Goal: Transaction & Acquisition: Download file/media

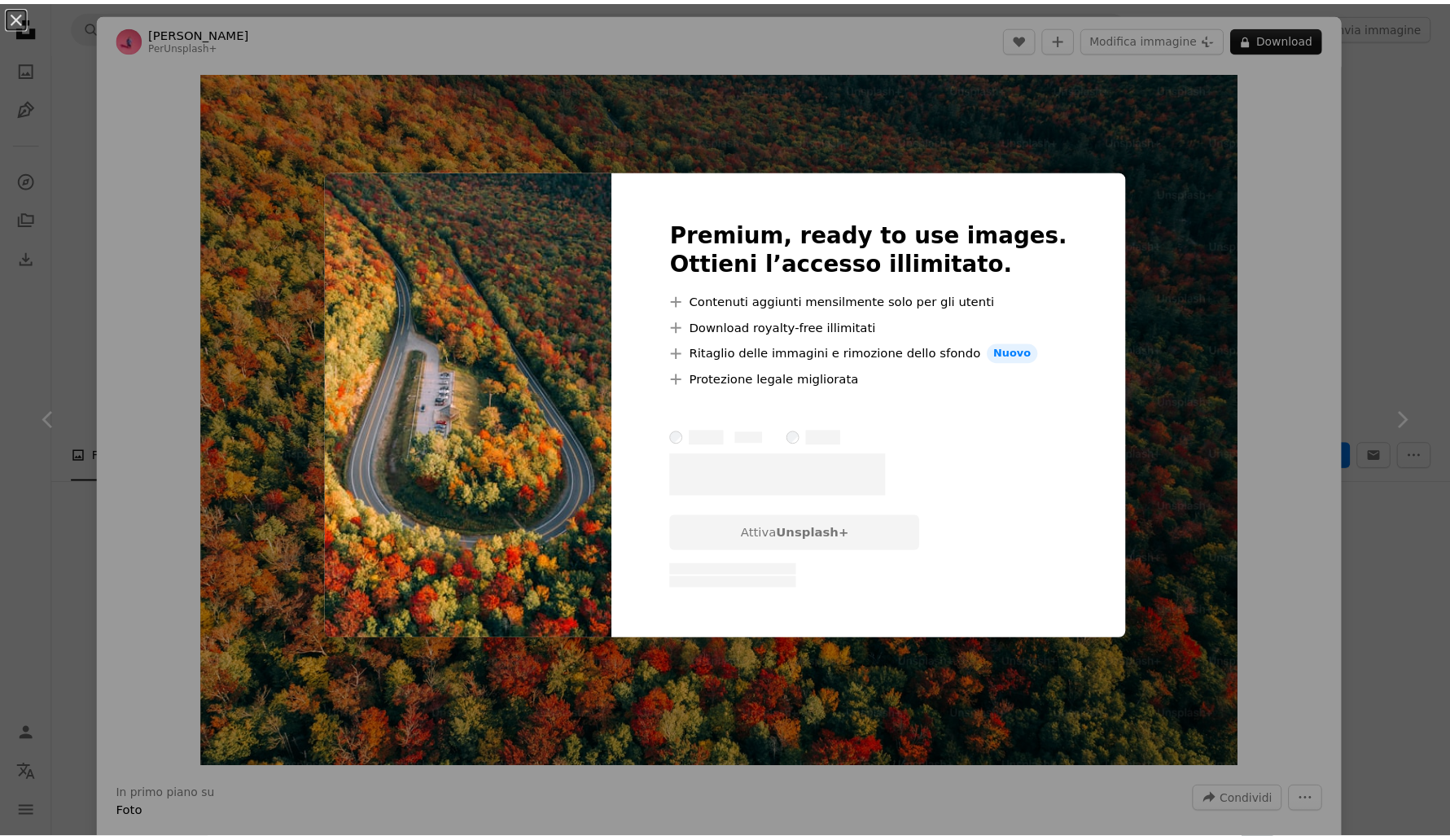
scroll to position [1731, 0]
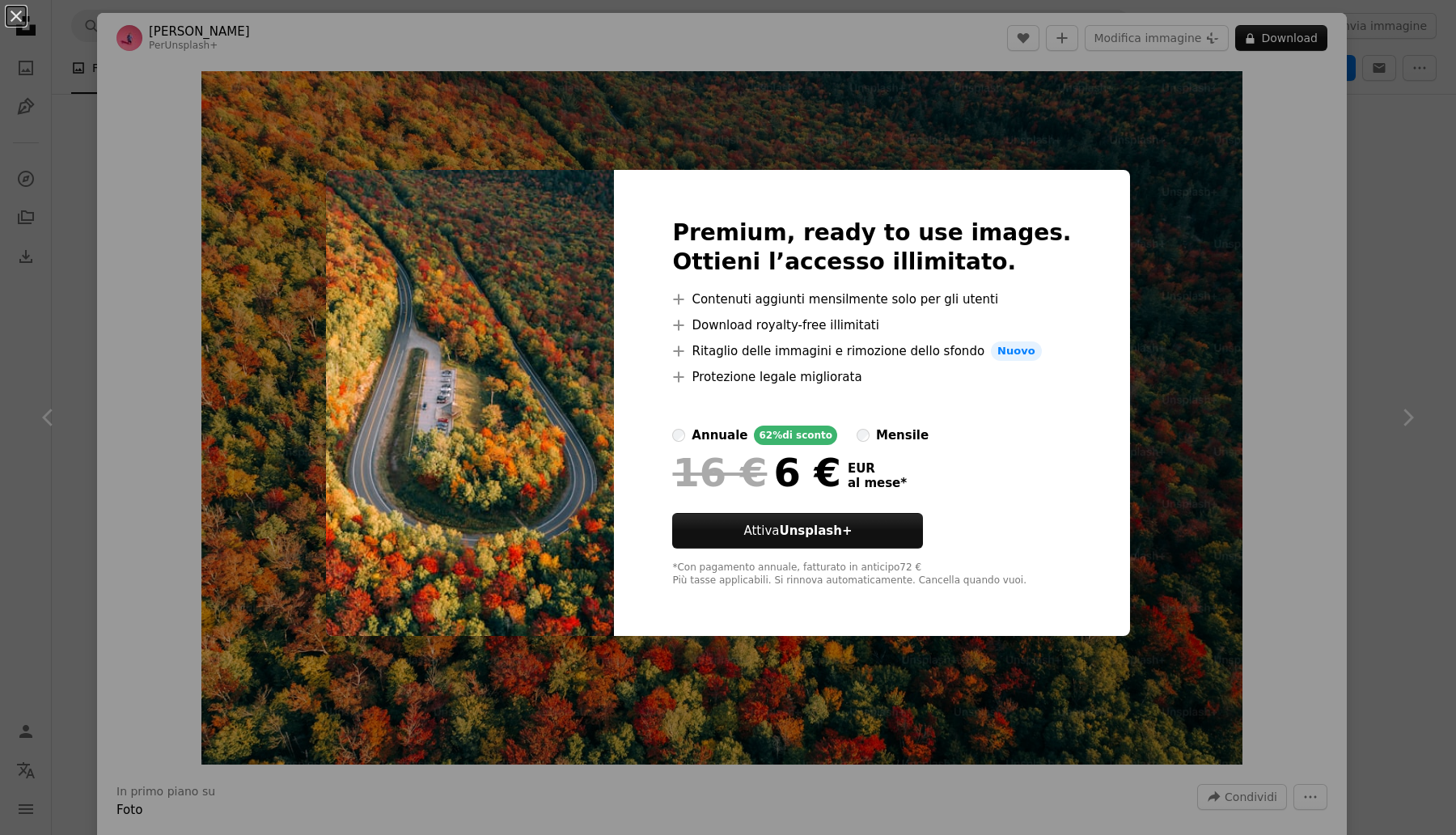
click at [1322, 297] on div "An X shape Premium, ready to use images. Ottieni l’accesso illimitato. A plus s…" at bounding box center [728, 417] width 1456 height 835
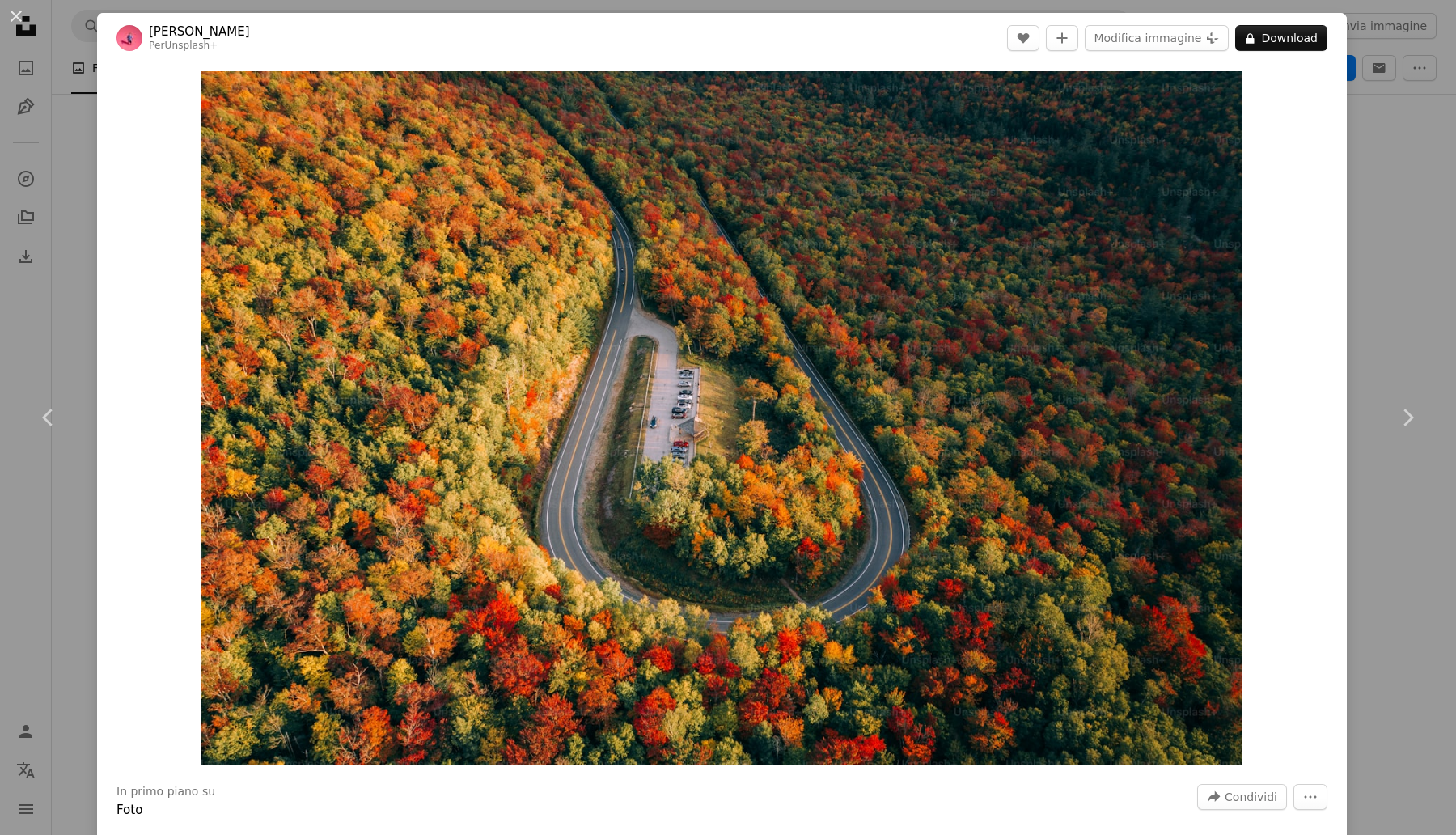
click at [1395, 292] on div "An X shape Chevron left Chevron right [PERSON_NAME] Per Unsplash+ A heart A plu…" at bounding box center [728, 417] width 1456 height 835
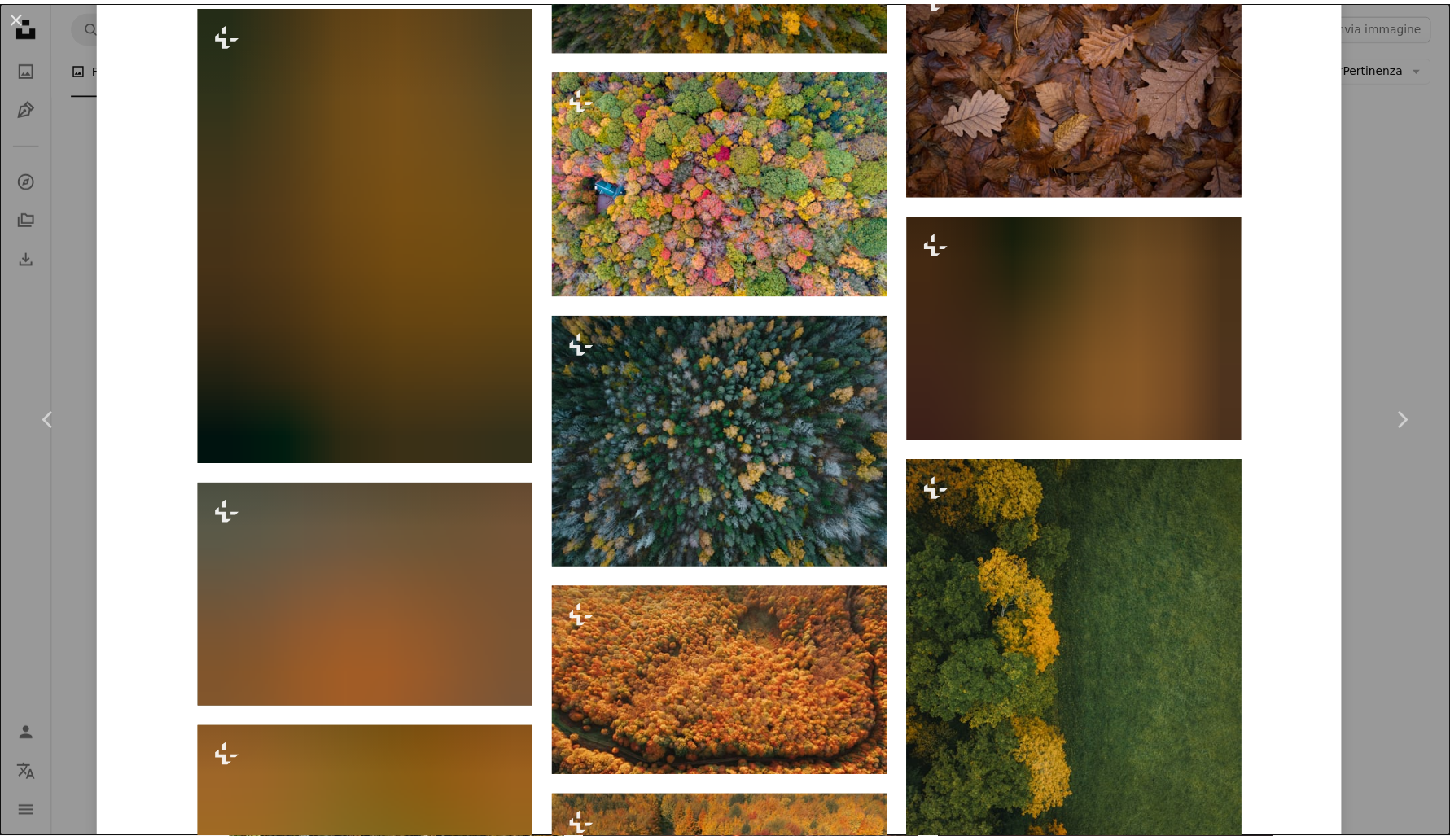
scroll to position [3256, 0]
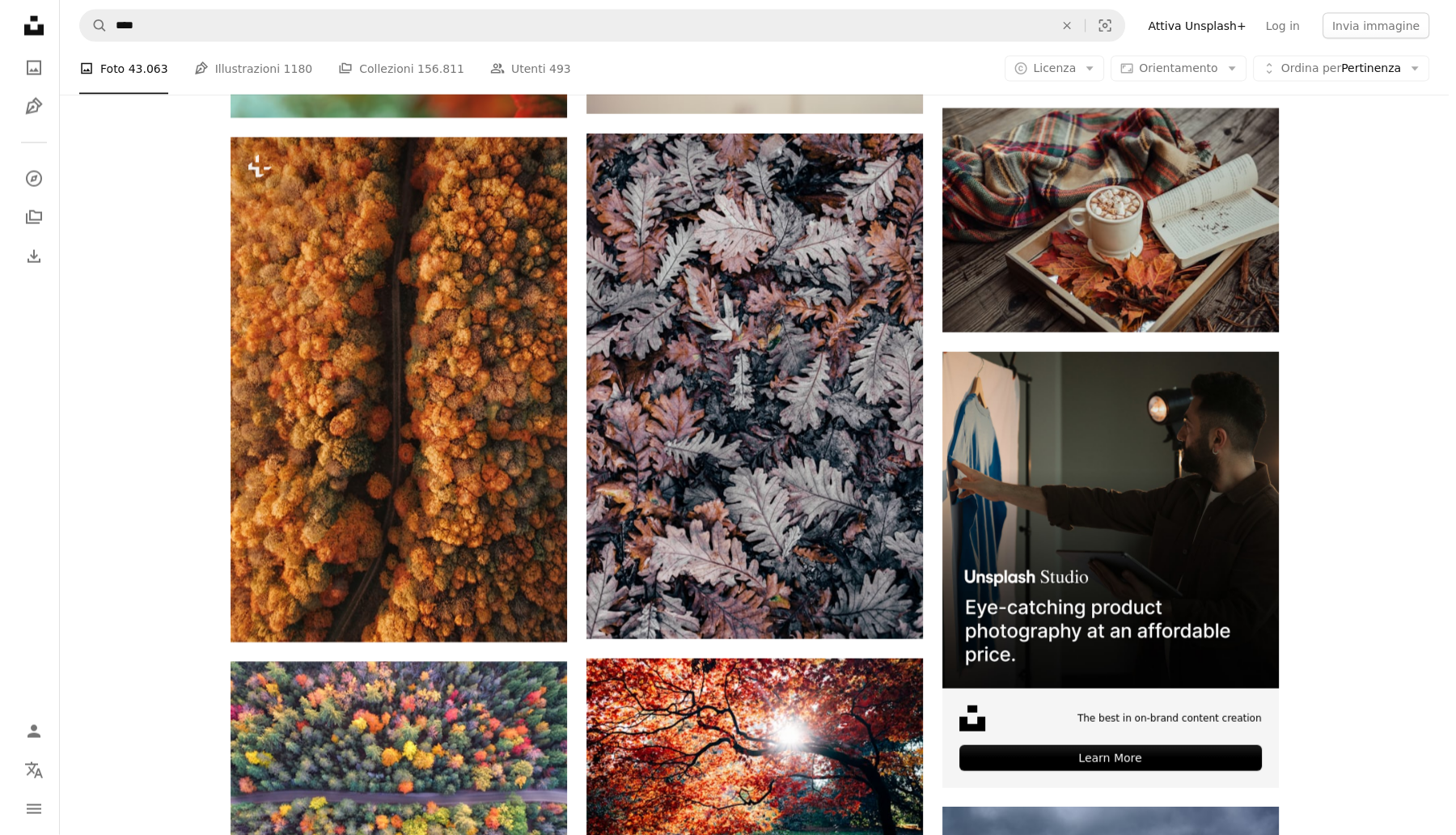
scroll to position [5259, 0]
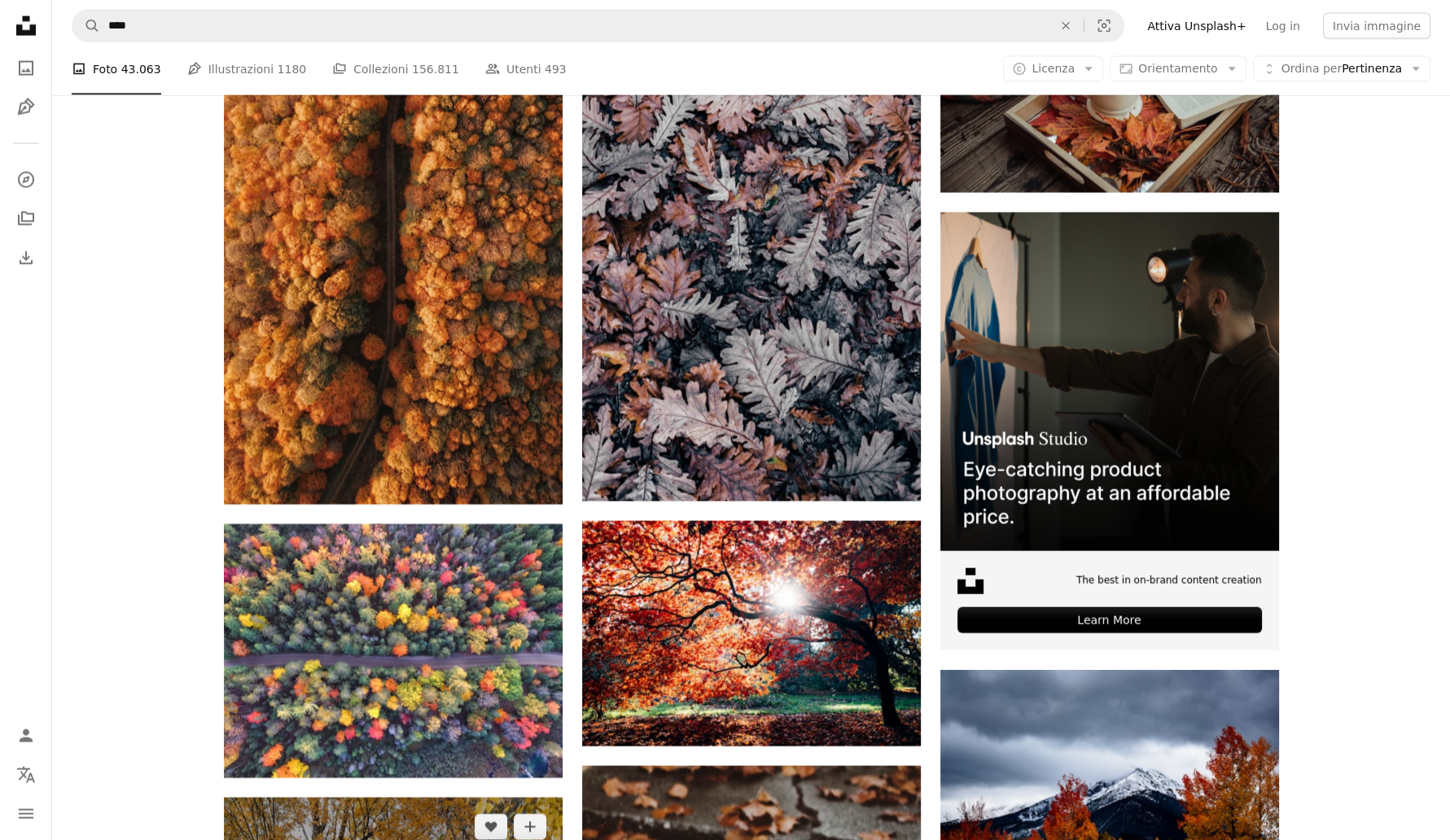
drag, startPoint x: 451, startPoint y: 800, endPoint x: 444, endPoint y: 792, distance: 10.6
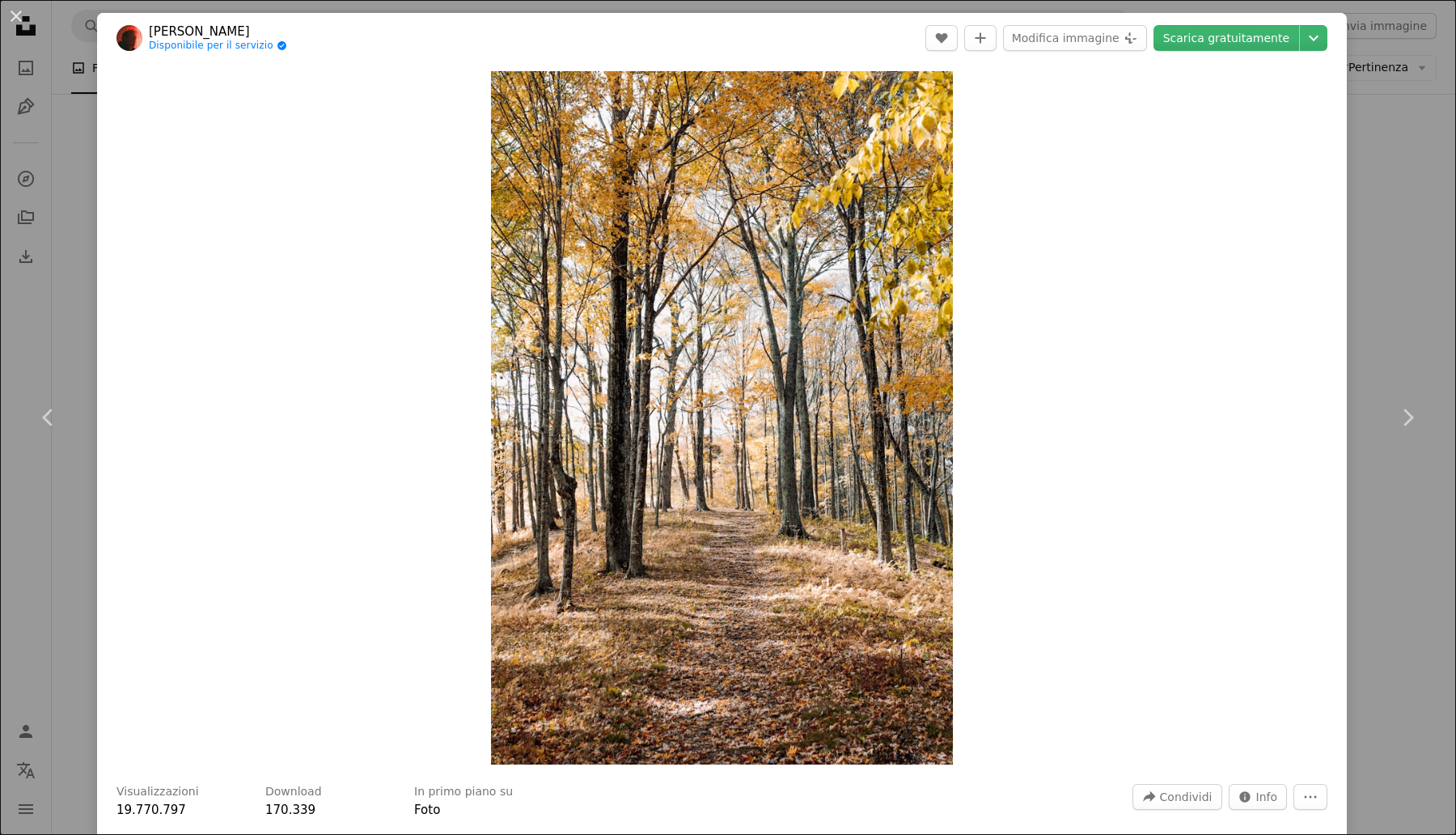
click at [46, 589] on div "An X shape Chevron left Chevron right [PERSON_NAME] Disponibile per il servizio…" at bounding box center [728, 417] width 1456 height 835
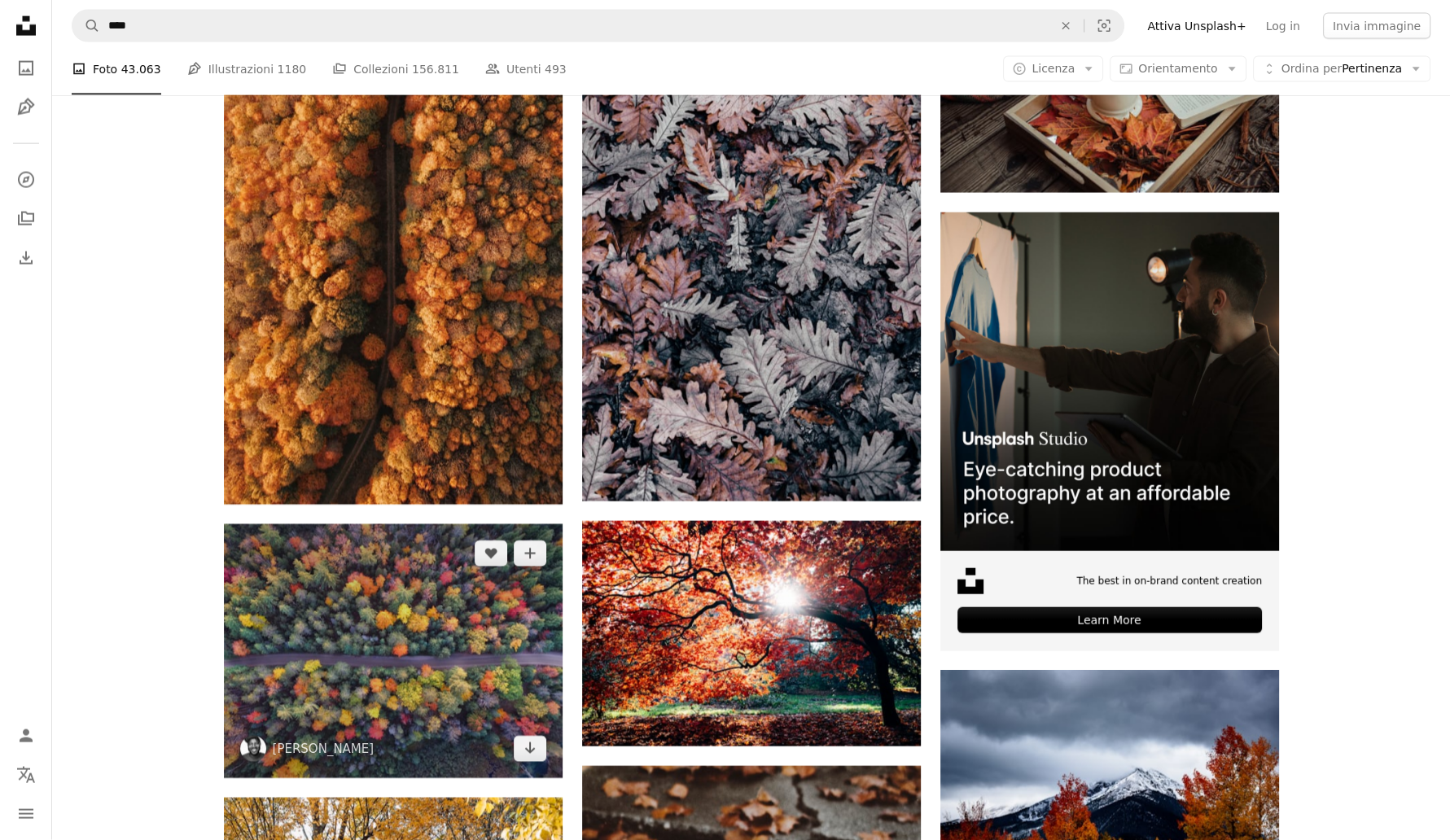
click at [343, 656] on img at bounding box center [393, 651] width 339 height 254
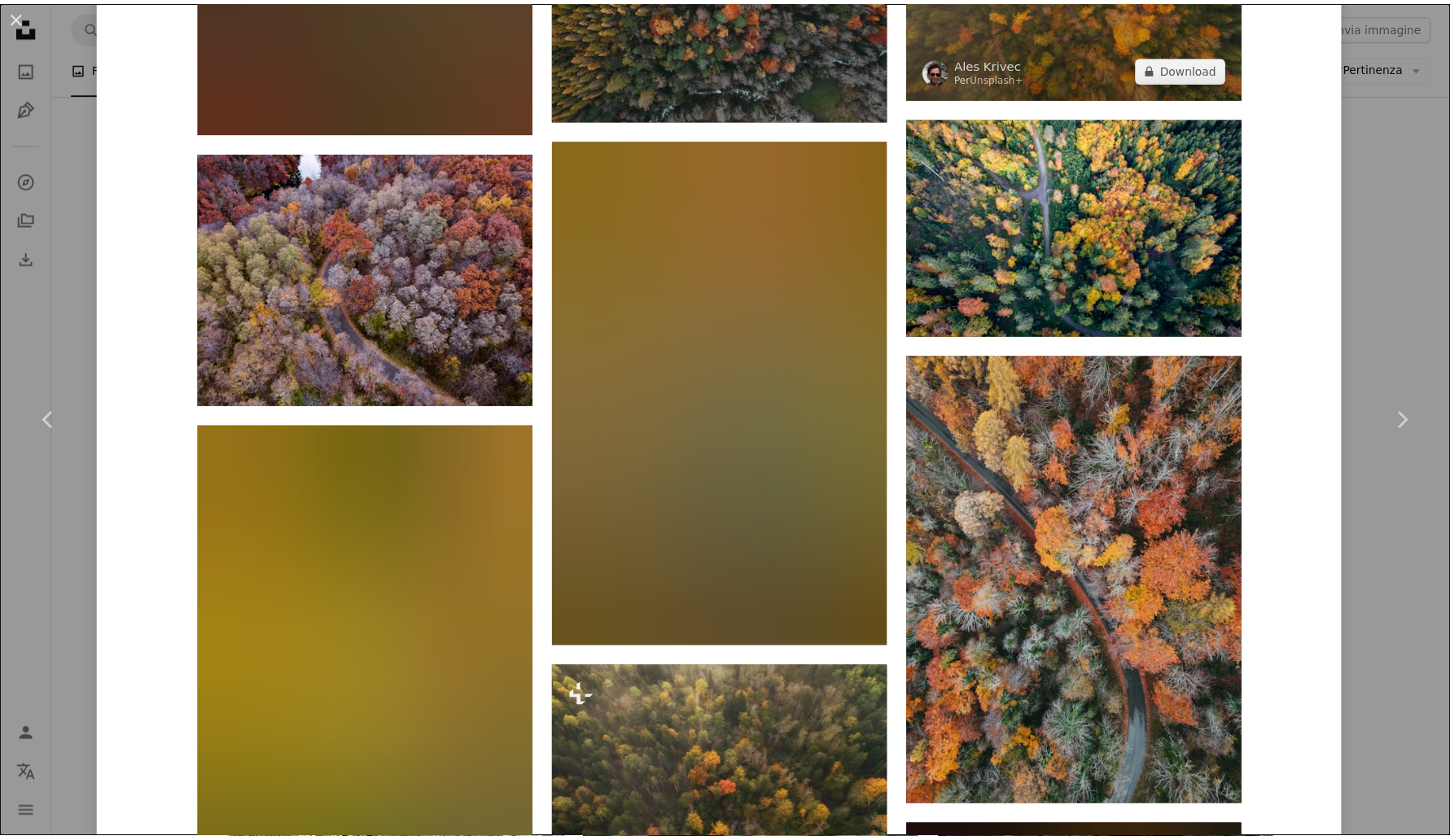
scroll to position [3358, 0]
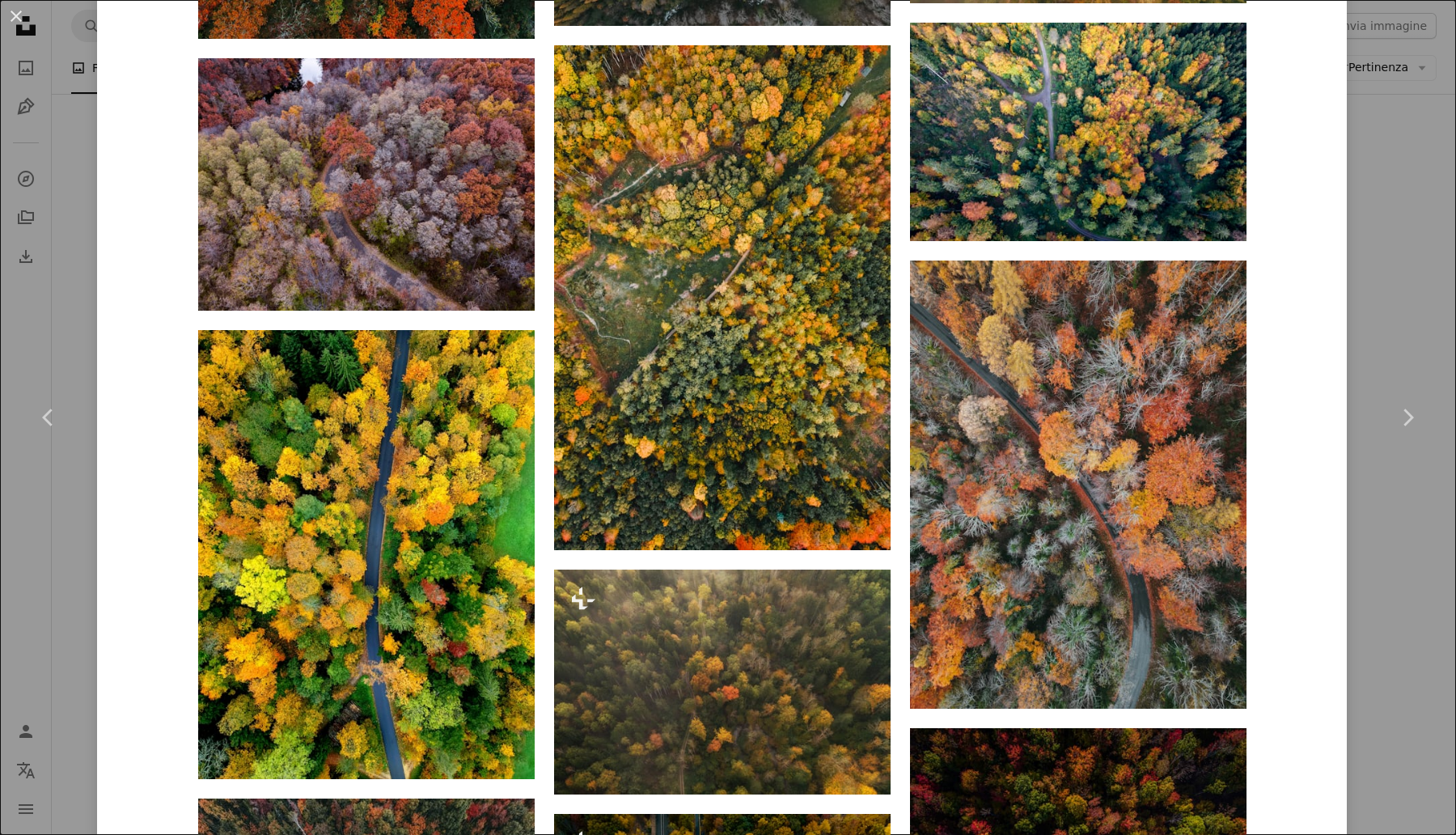
click at [1397, 120] on div "An X shape Chevron left Chevron right [PERSON_NAME] aaronburden A heart A plus …" at bounding box center [728, 417] width 1456 height 835
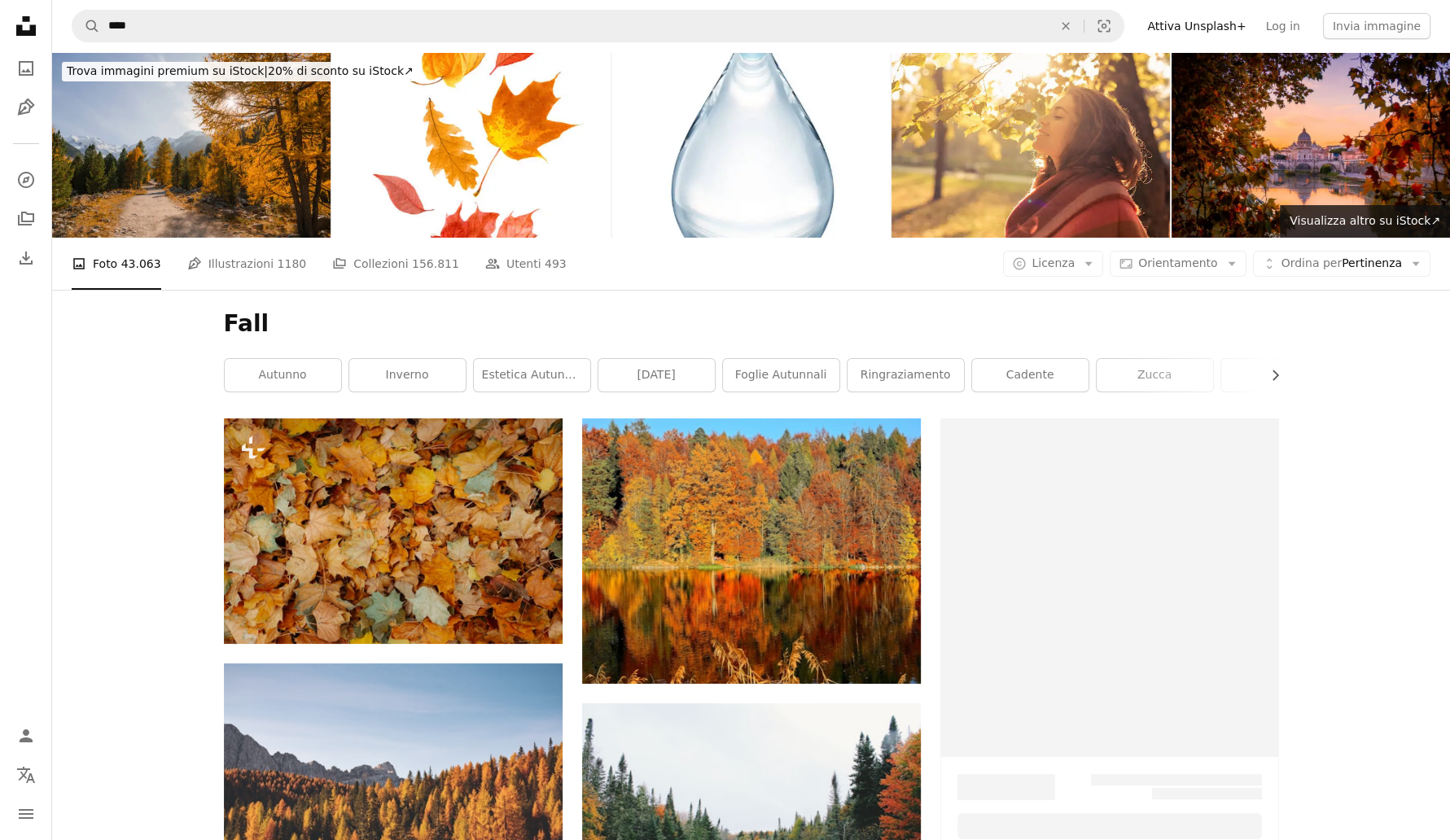
scroll to position [5291, 0]
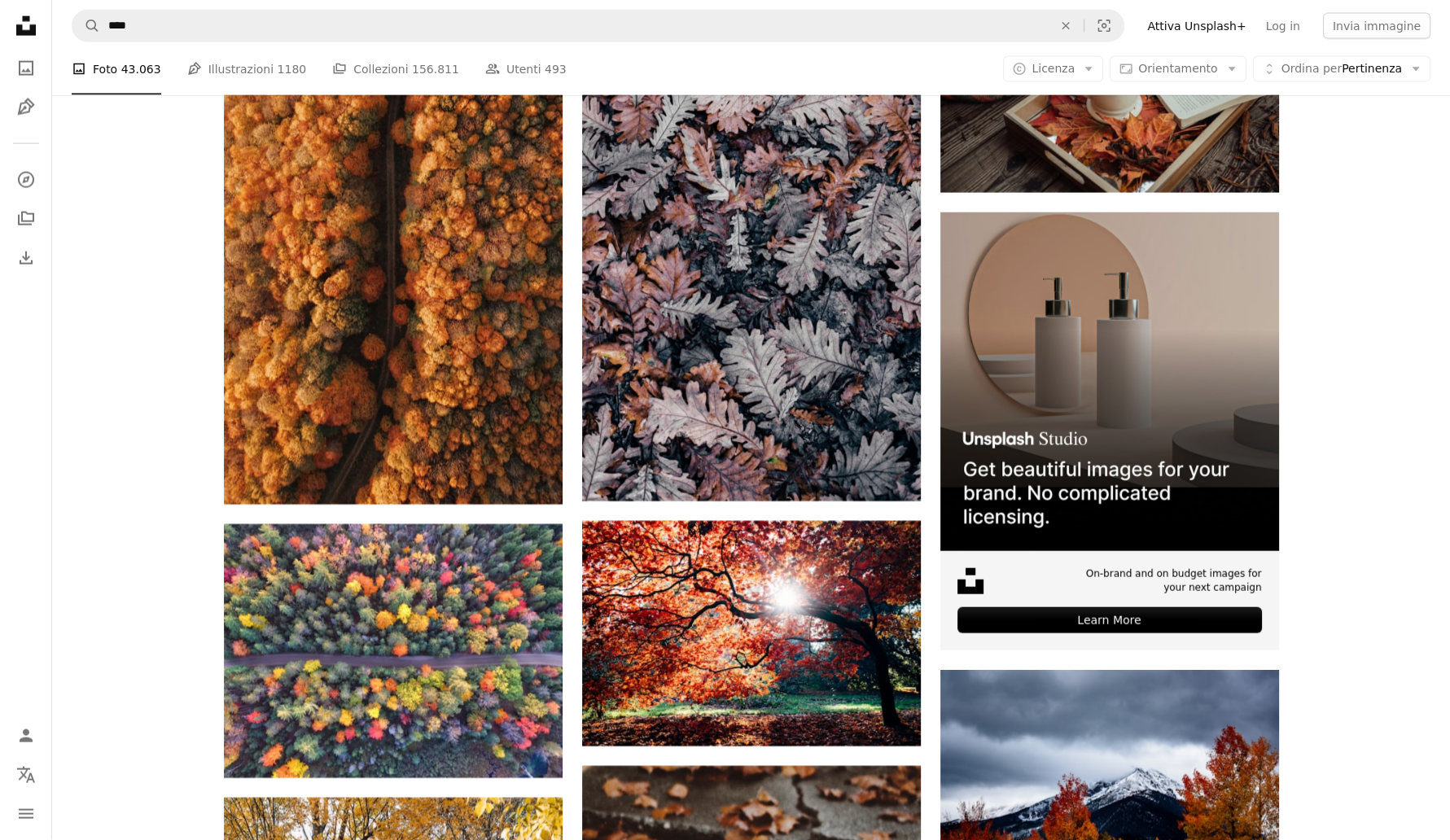
click at [1350, 54] on div "A photo Foto 43.063 Pen Tool Illustrazioni 1180 A stack of folders Collezioni 1…" at bounding box center [751, 68] width 1359 height 52
click at [1350, 69] on span "Ordina per Pertinenza" at bounding box center [1342, 68] width 121 height 16
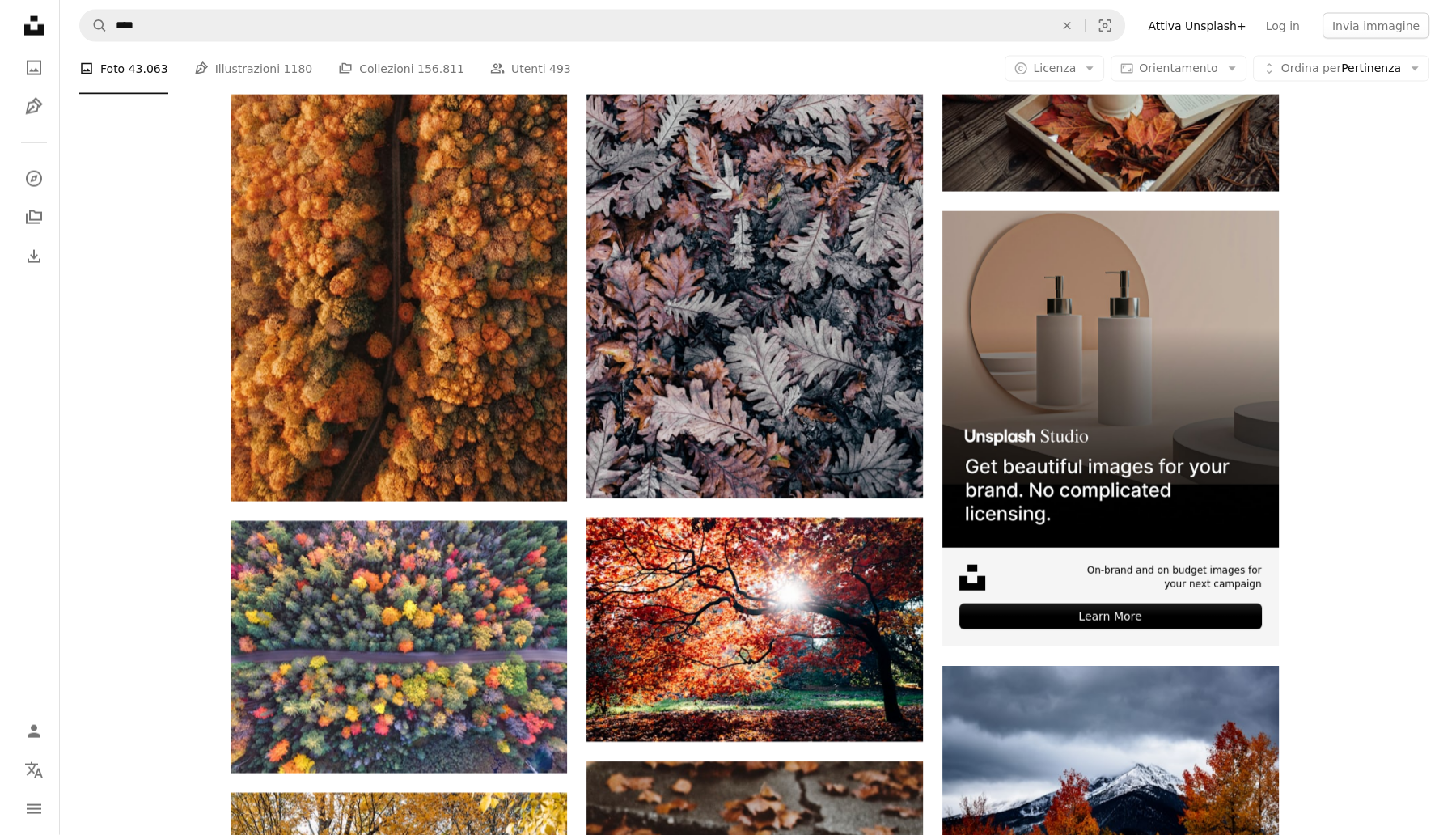
scroll to position [6980, 0]
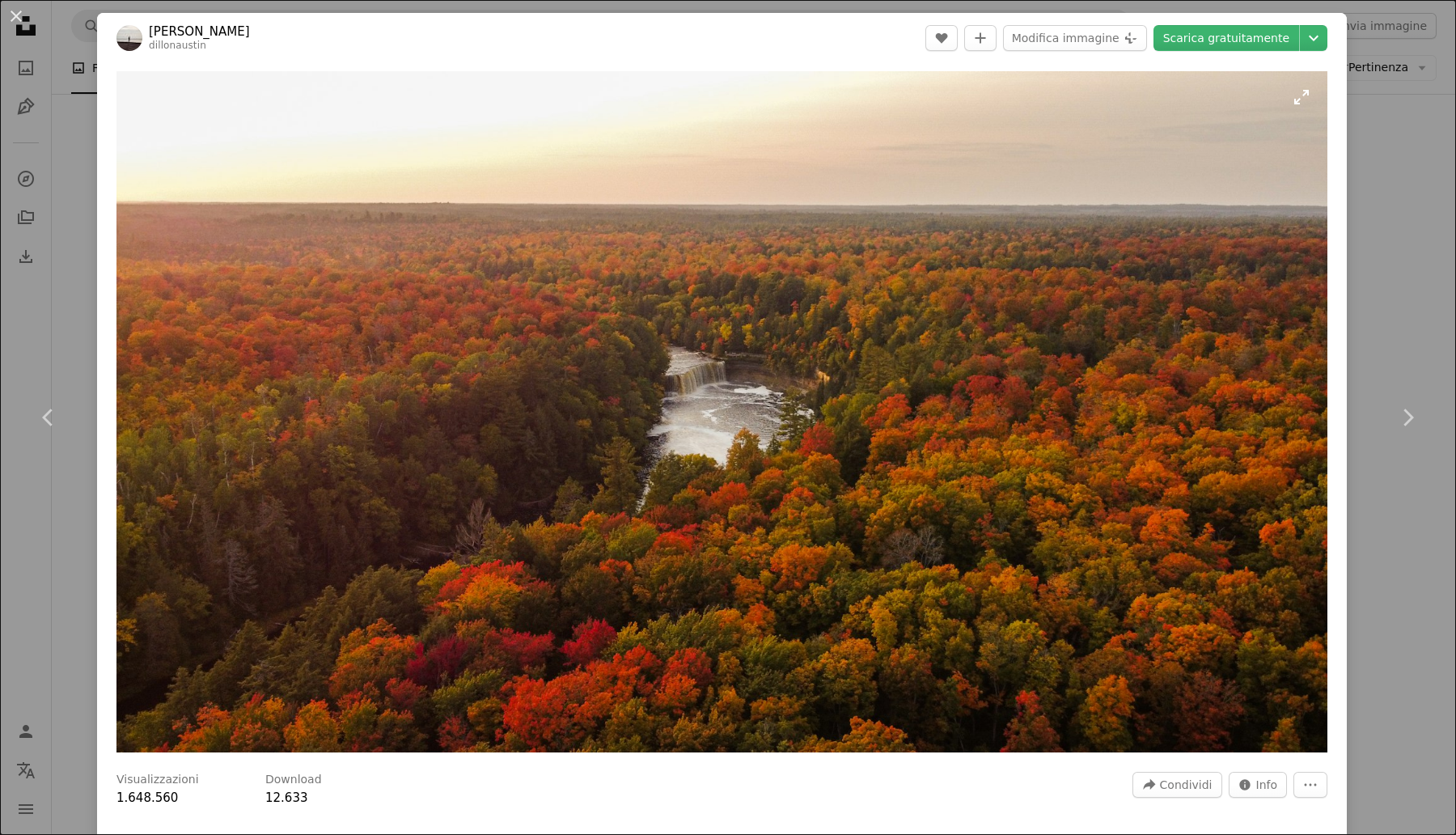
click at [983, 341] on img "Ingrandisci questa immagine" at bounding box center [722, 412] width 1211 height 682
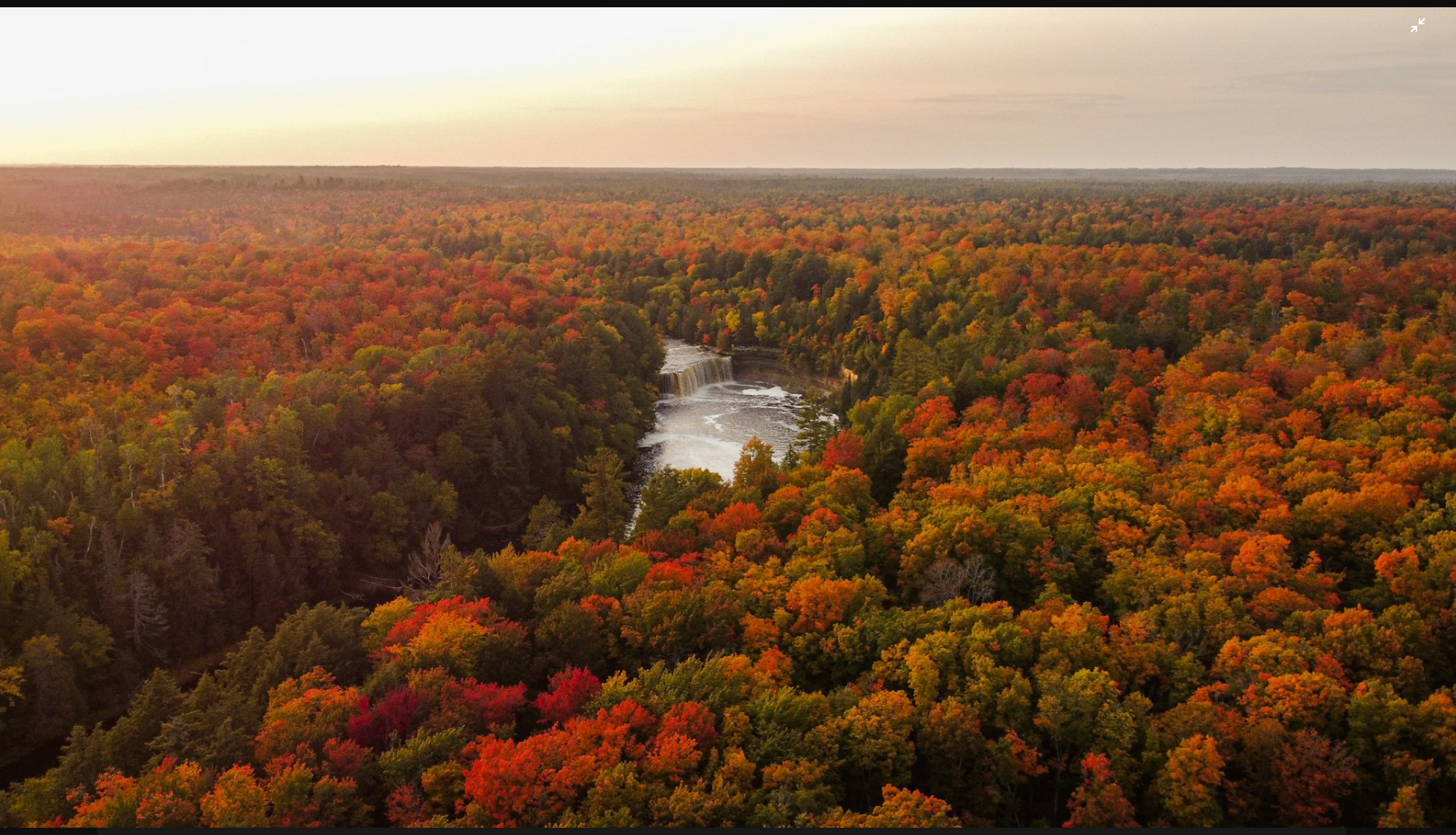
click at [1412, 30] on img "Rimpicciolisci questa immagine" at bounding box center [728, 417] width 1458 height 820
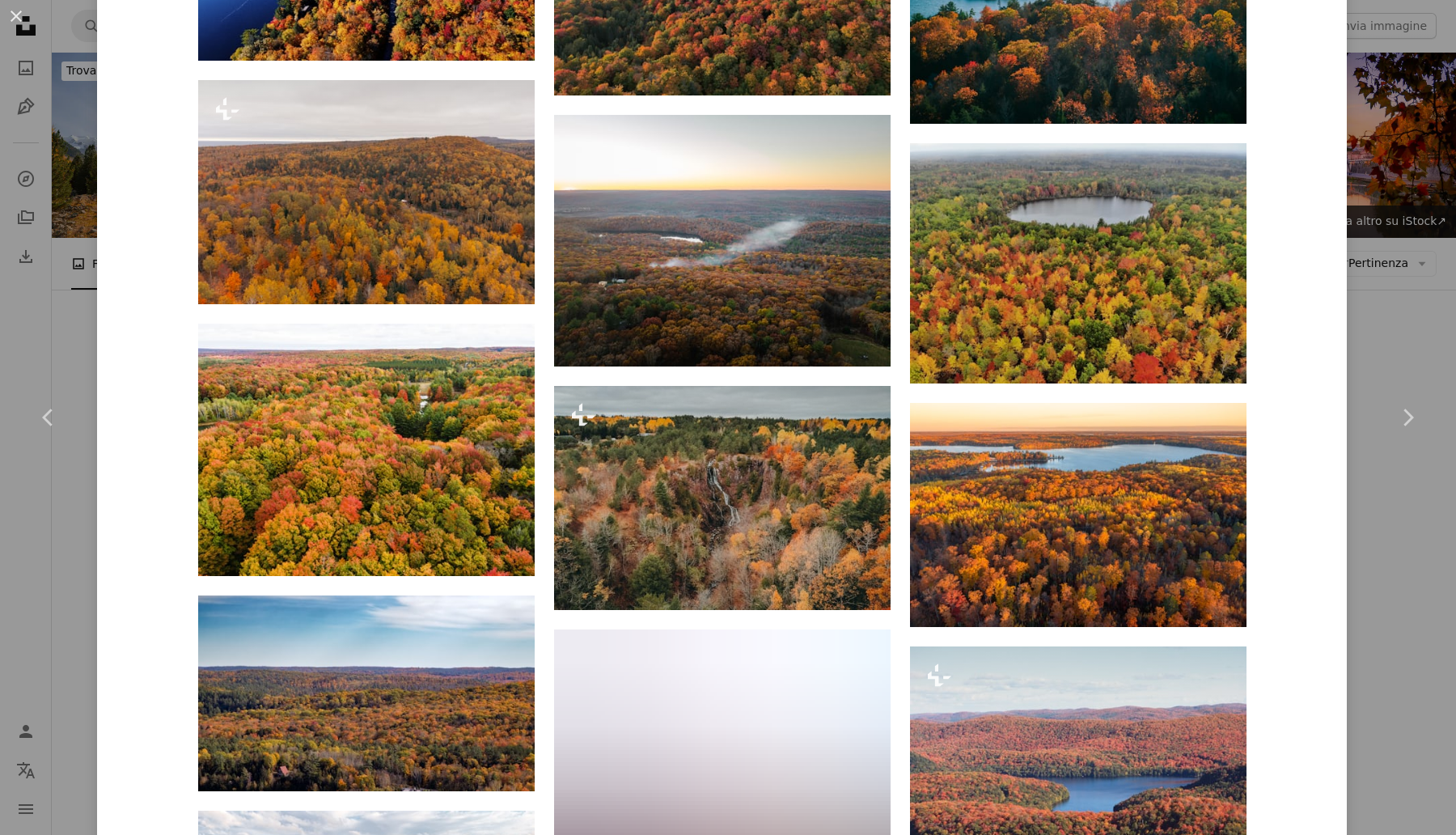
scroll to position [1618, 0]
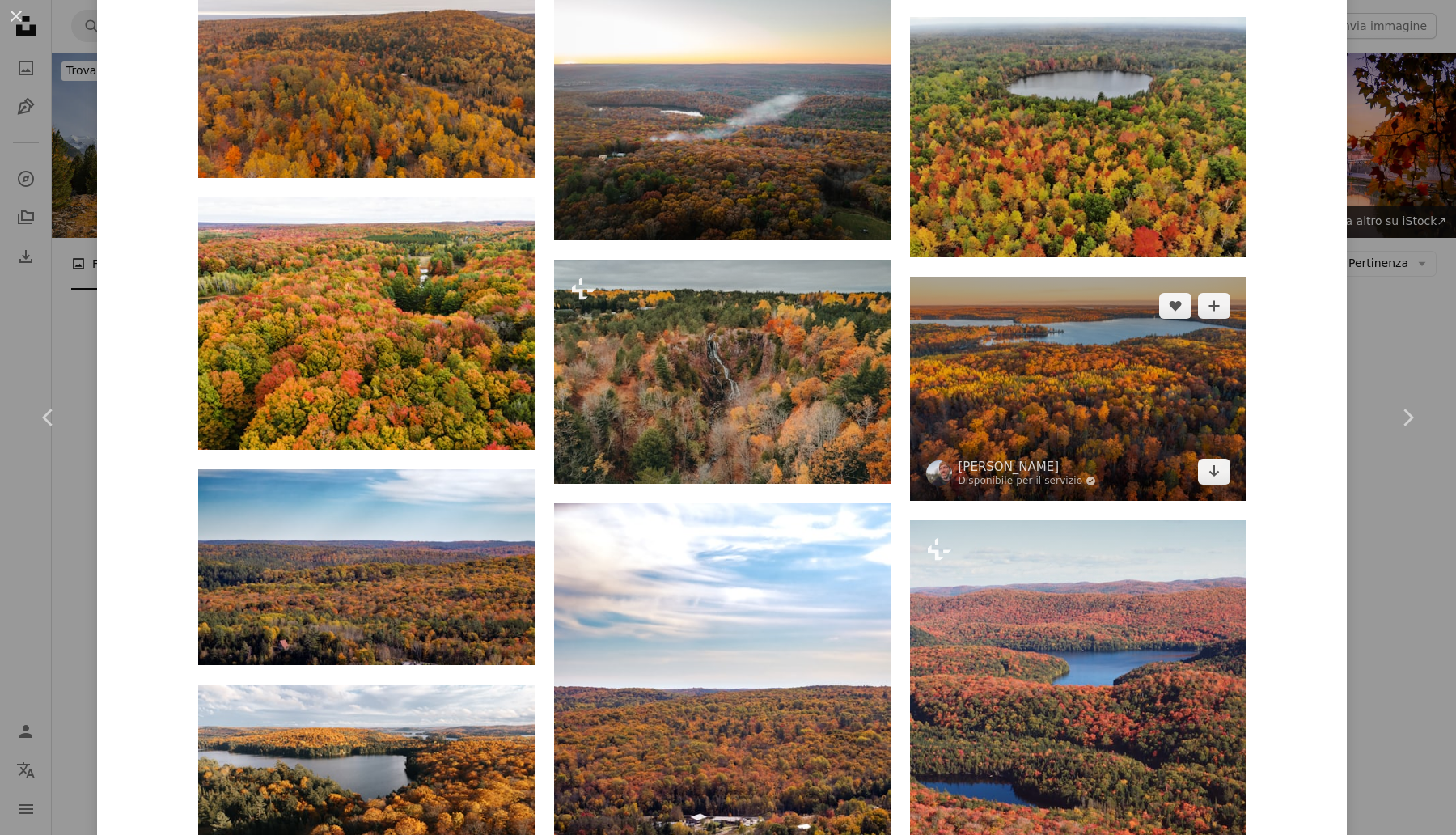
click at [1006, 358] on img at bounding box center [1079, 388] width 337 height 224
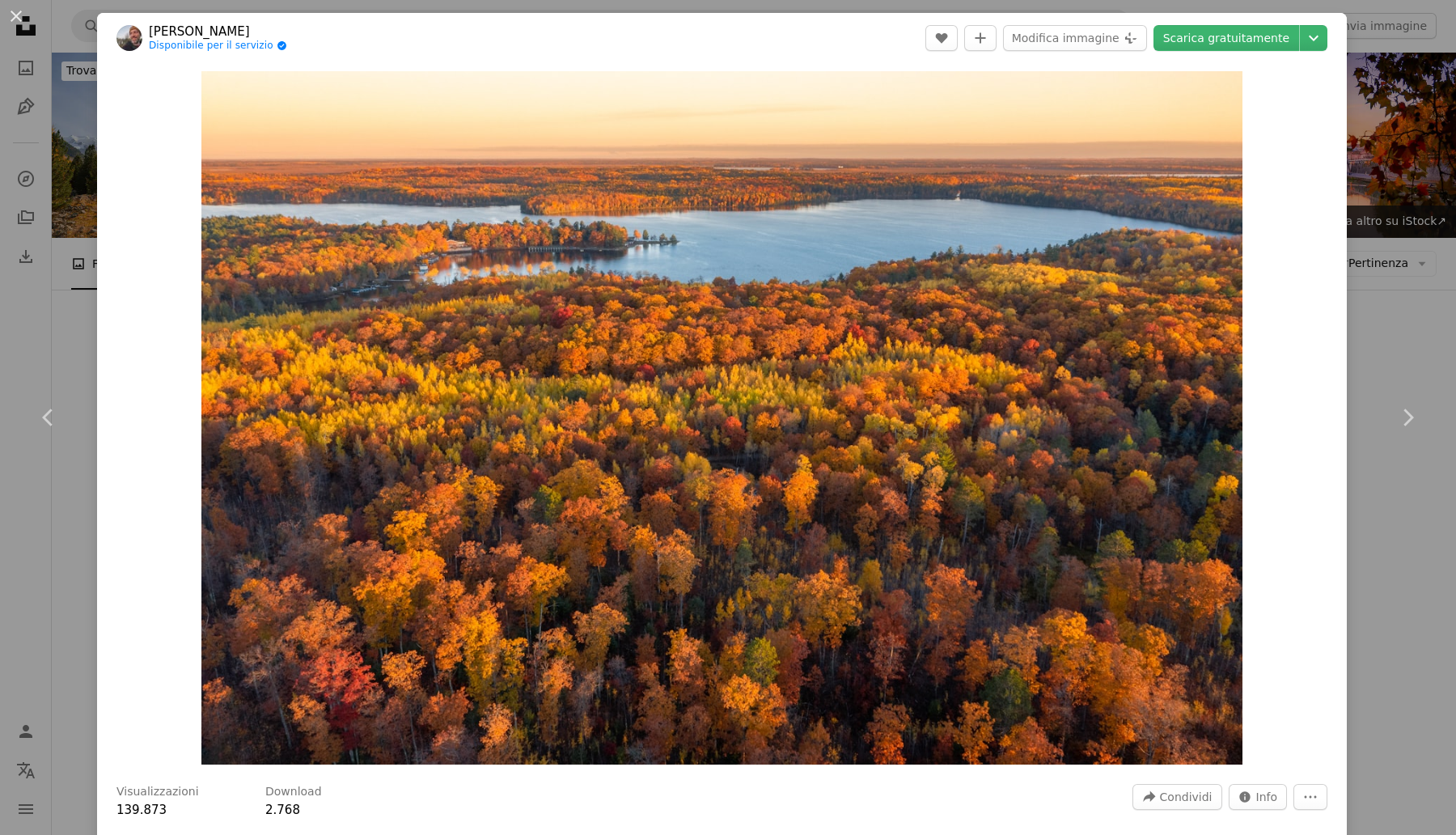
click at [1363, 173] on div "An X shape Chevron left Chevron right [PERSON_NAME] Disponibile per il servizio…" at bounding box center [728, 417] width 1456 height 835
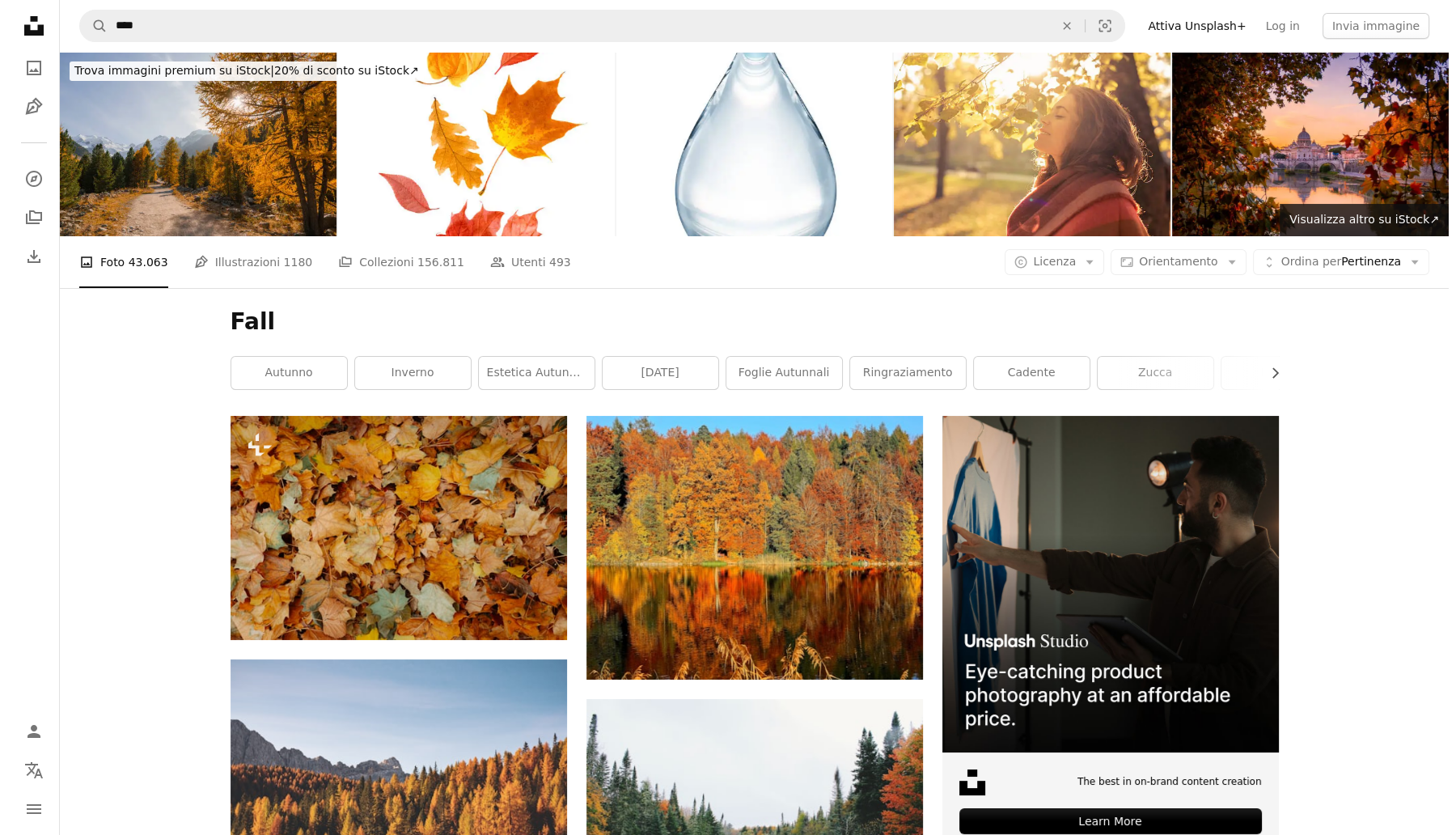
scroll to position [7790, 0]
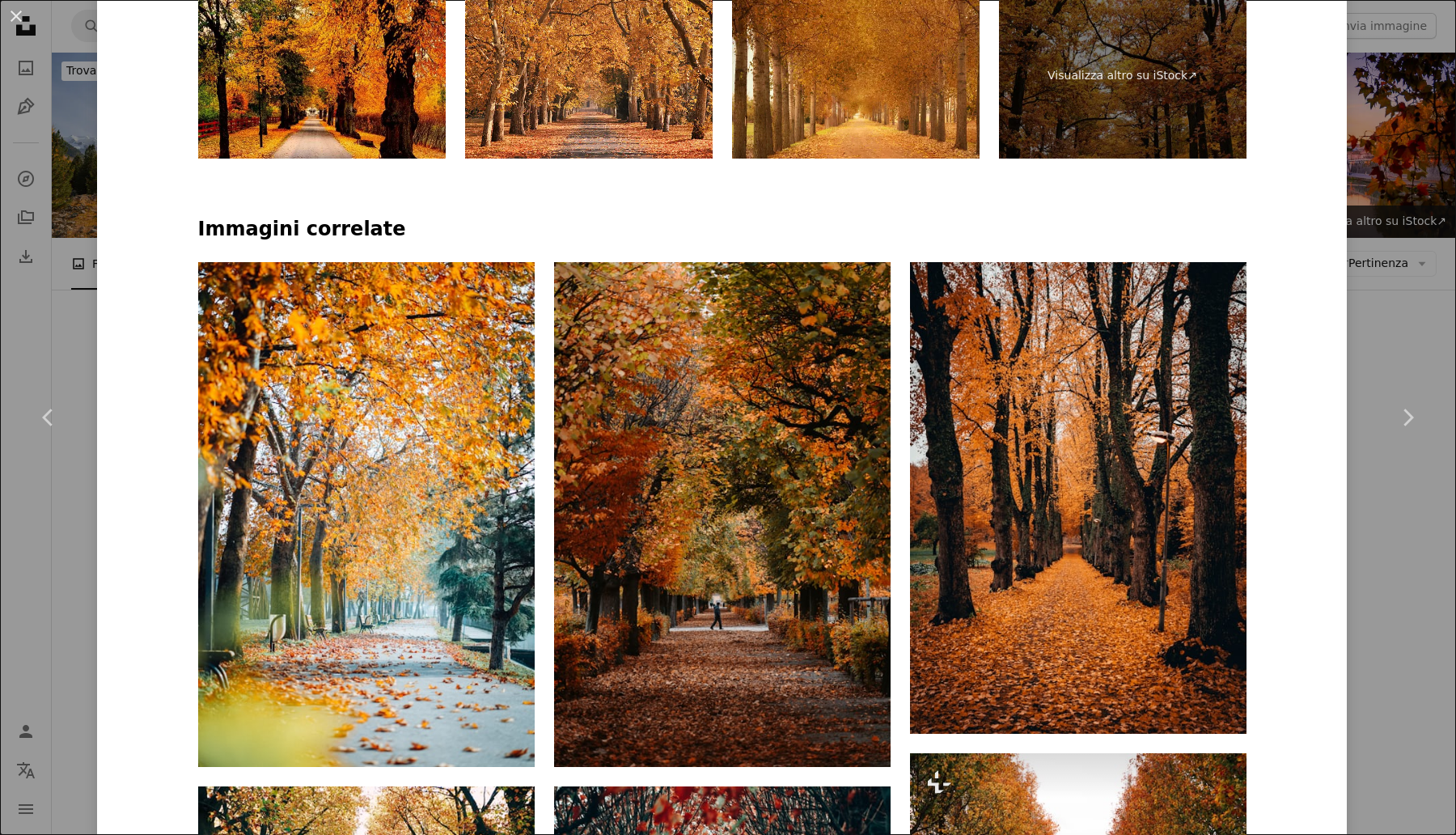
scroll to position [1314, 0]
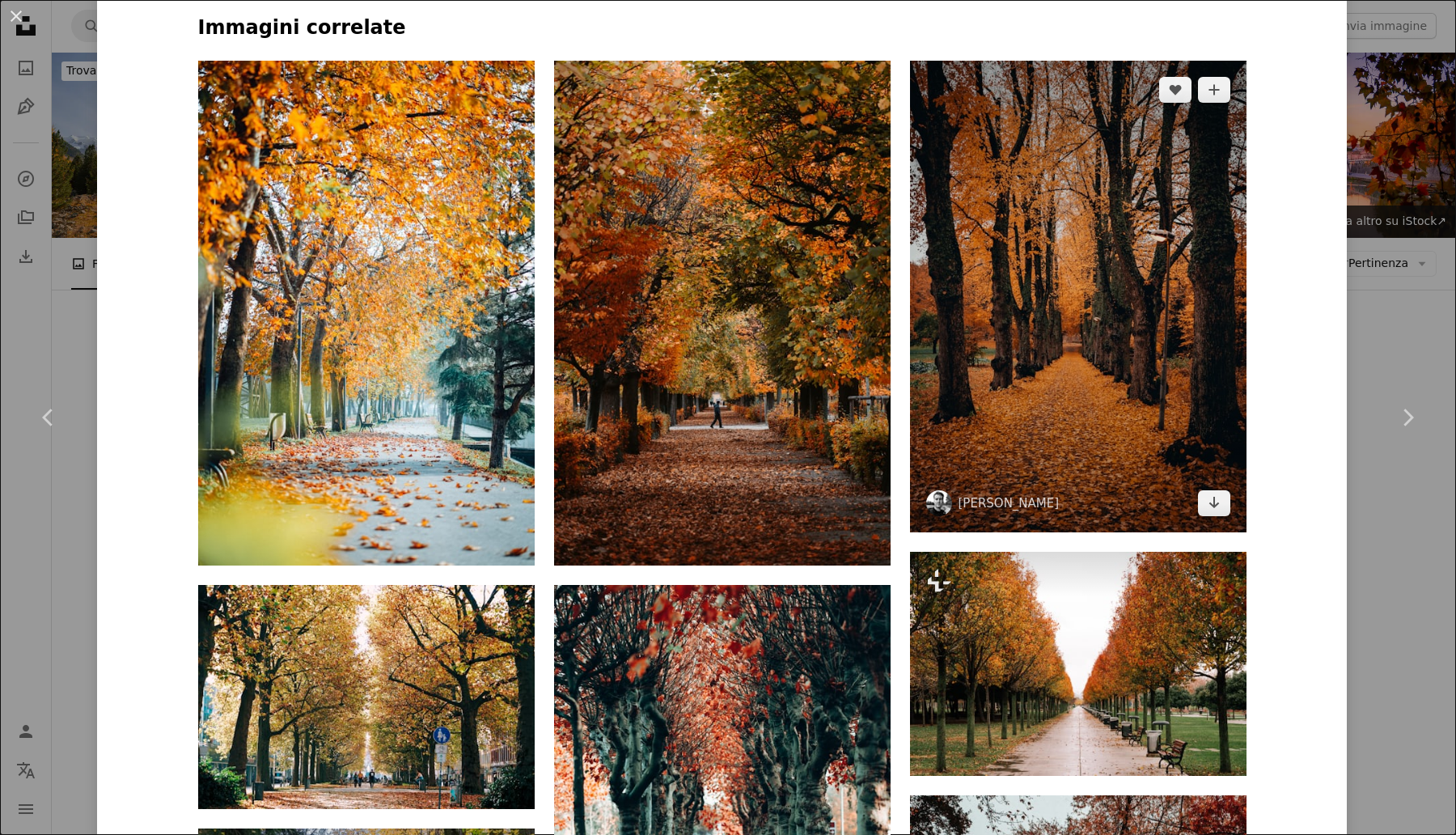
click at [1051, 339] on img at bounding box center [1079, 295] width 337 height 471
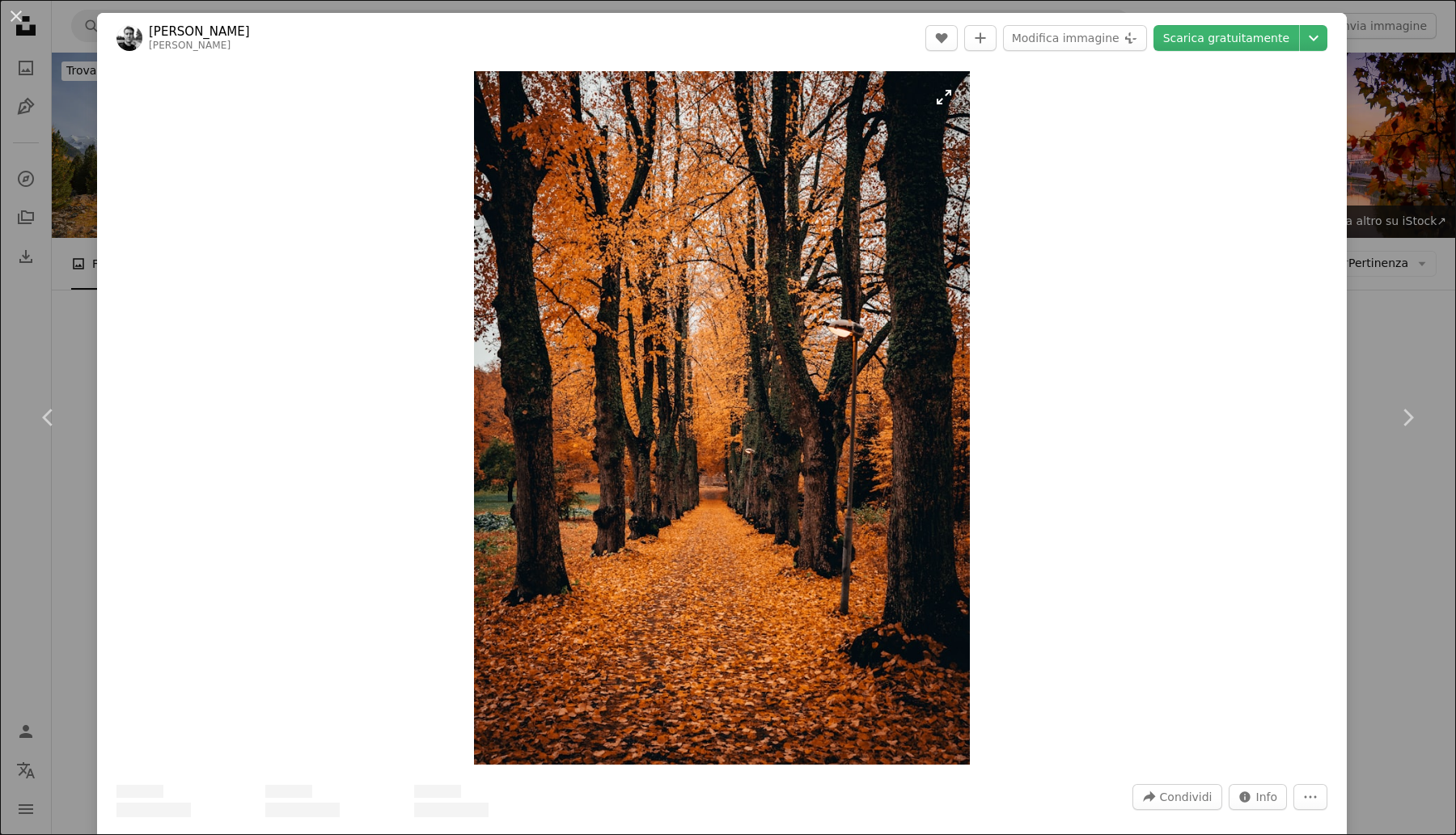
click at [614, 502] on img "Ingrandisci questa immagine" at bounding box center [722, 418] width 495 height 694
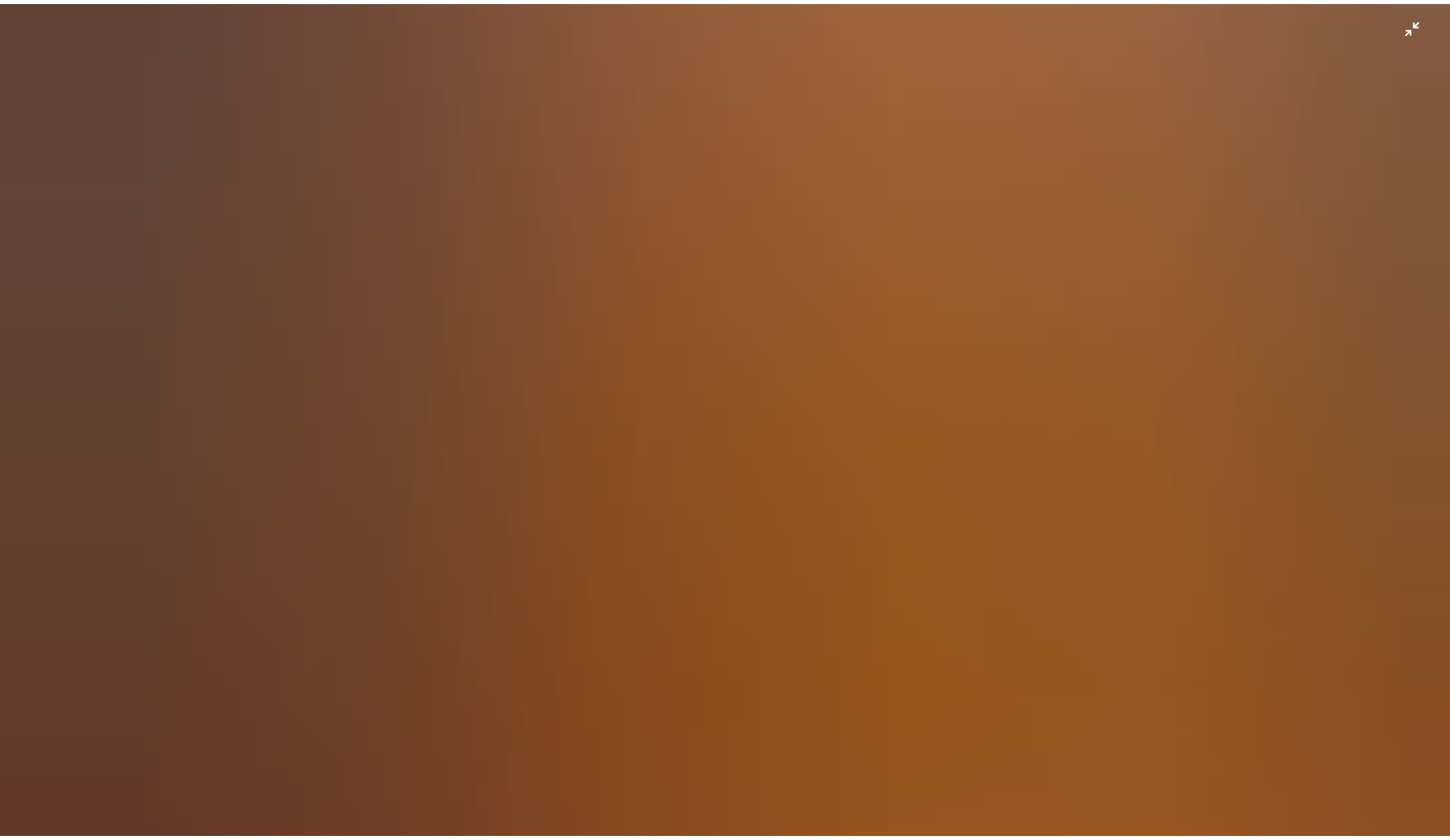
scroll to position [788, 0]
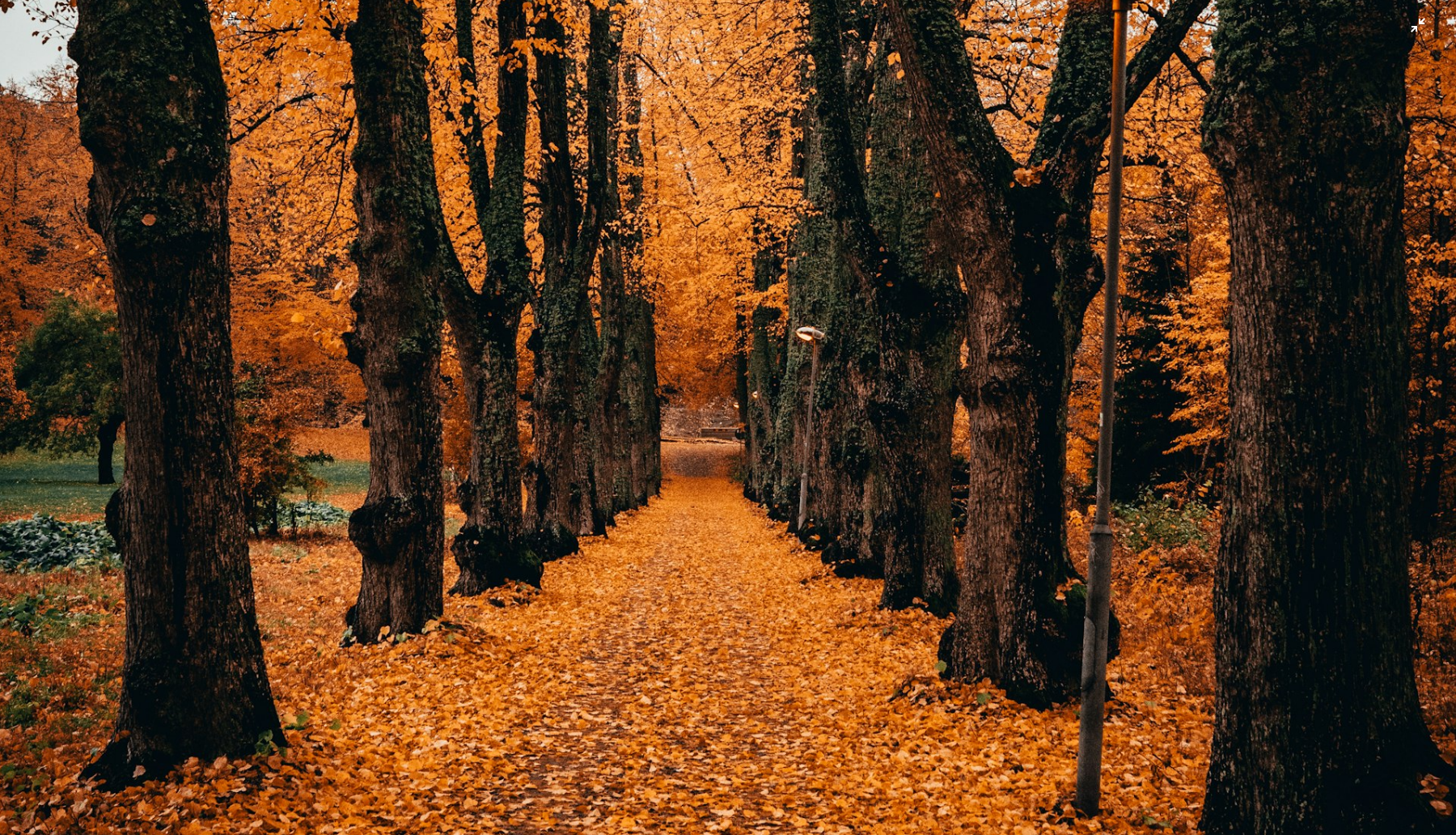
click at [722, 491] on img "Rimpicciolisci questa immagine" at bounding box center [728, 237] width 1458 height 2042
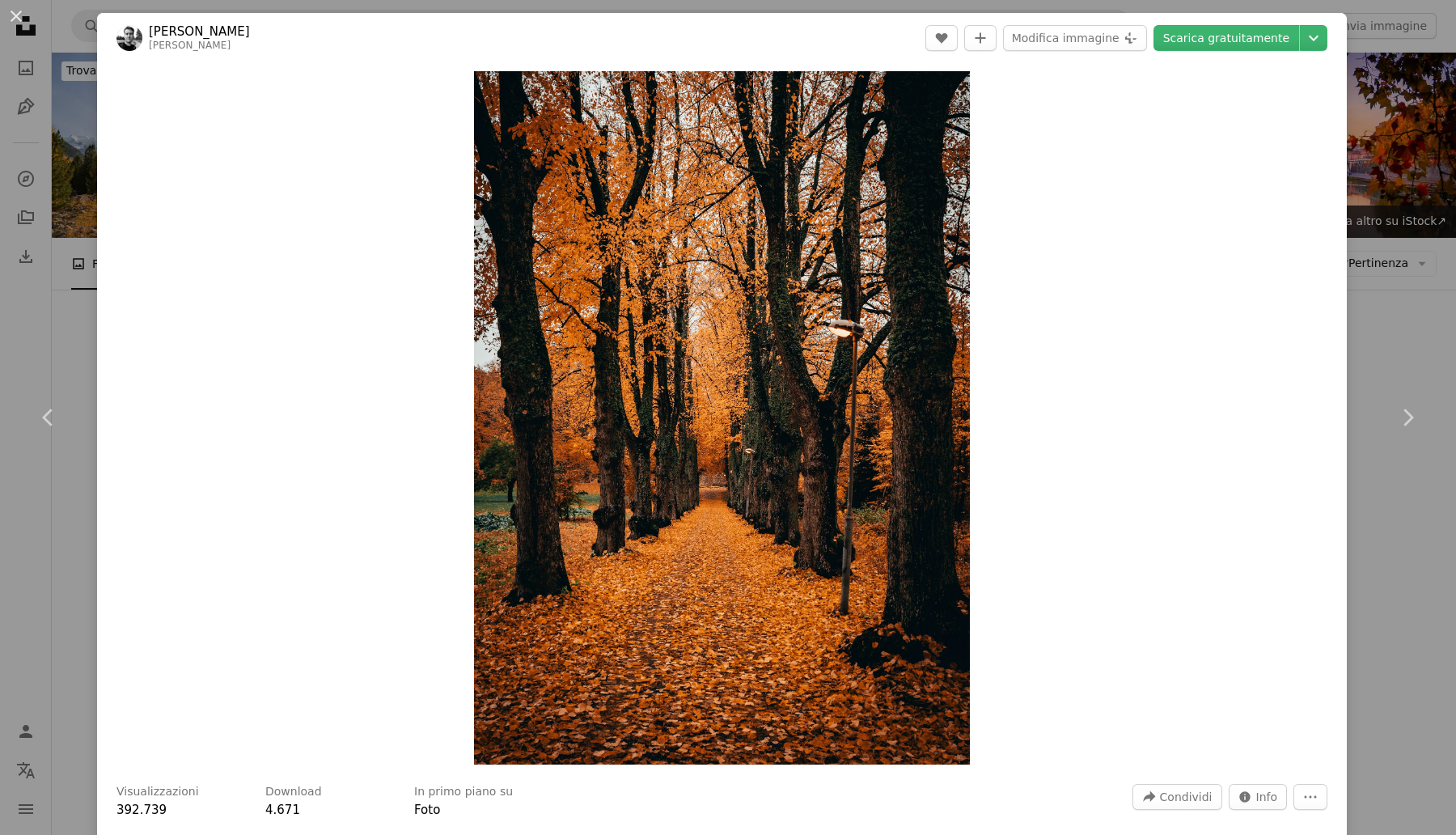
click at [1397, 149] on div "An X shape Chevron left Chevron right [PERSON_NAME] emilwidlund A heart A plus …" at bounding box center [728, 417] width 1456 height 835
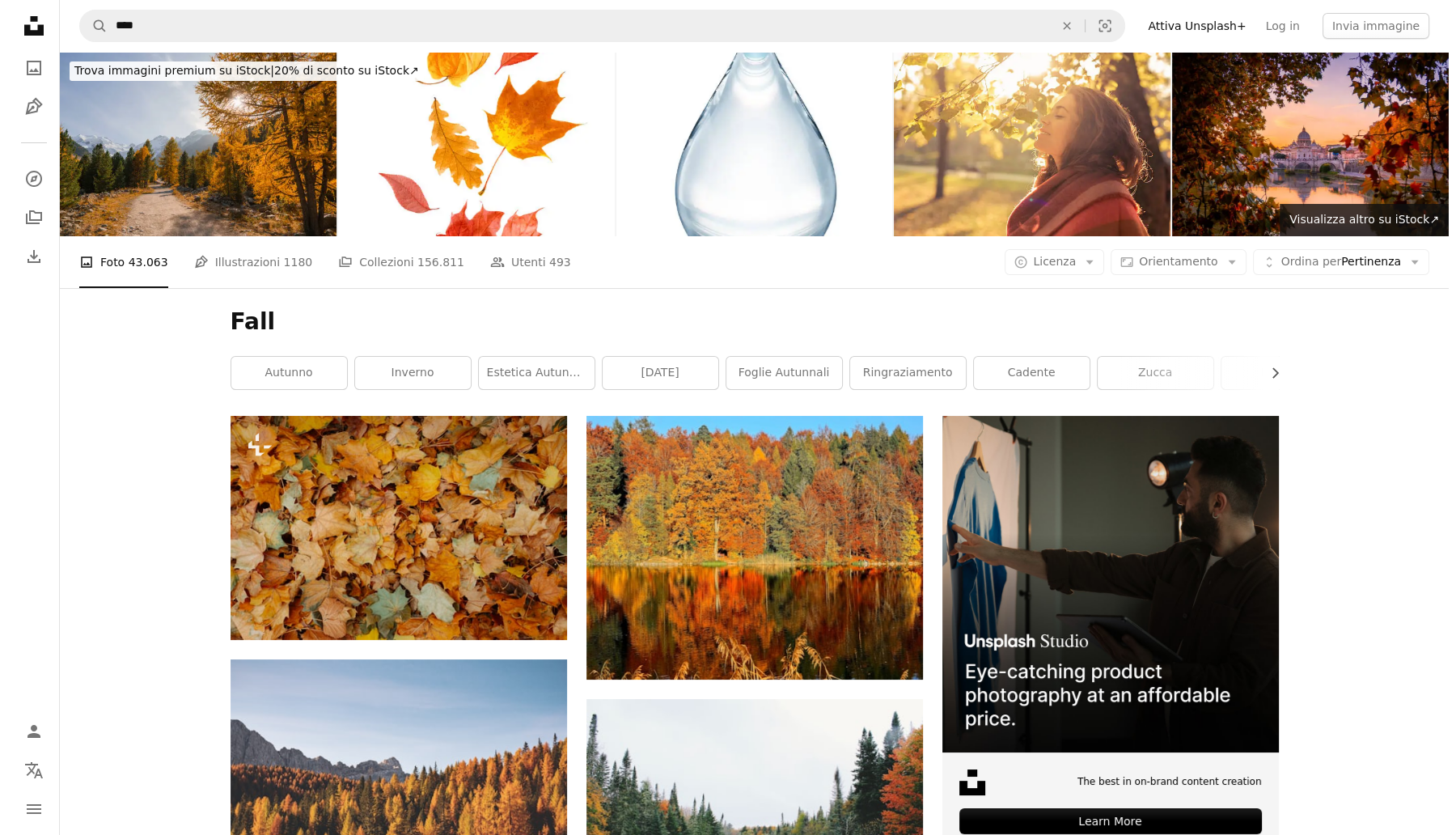
scroll to position [7587, 0]
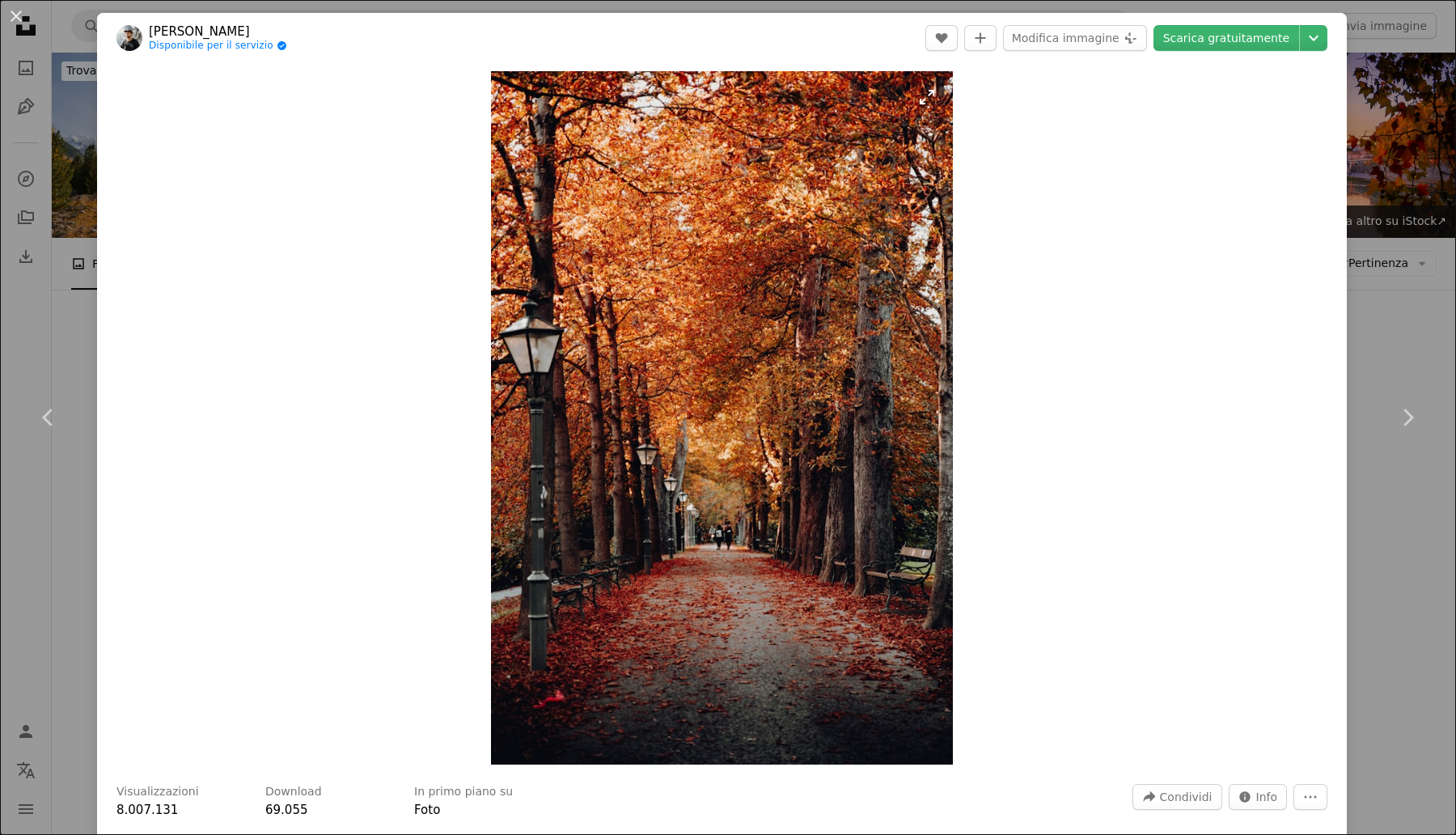
click at [693, 460] on img "Ingrandisci questa immagine" at bounding box center [722, 418] width 462 height 694
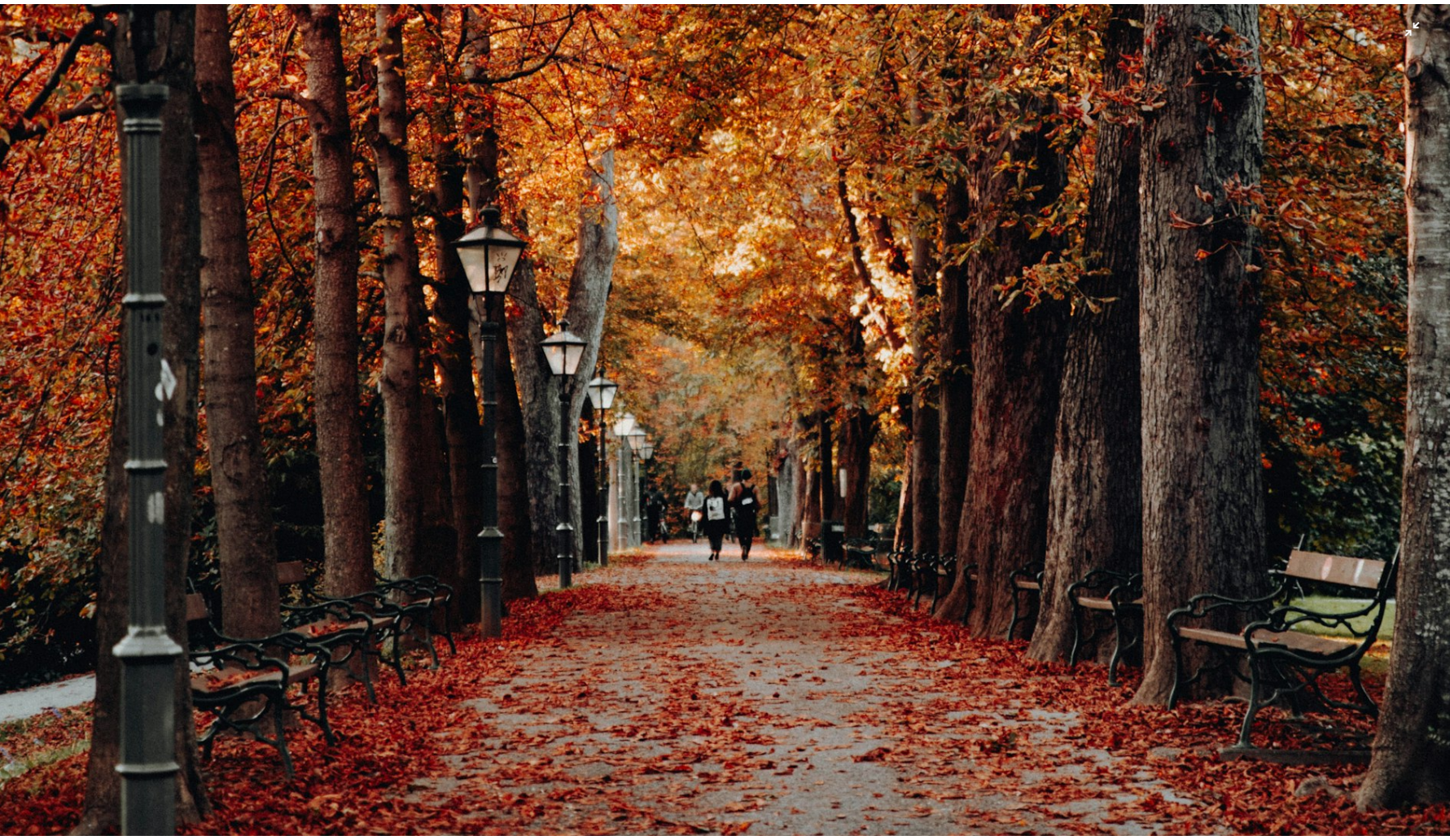
scroll to position [962, 0]
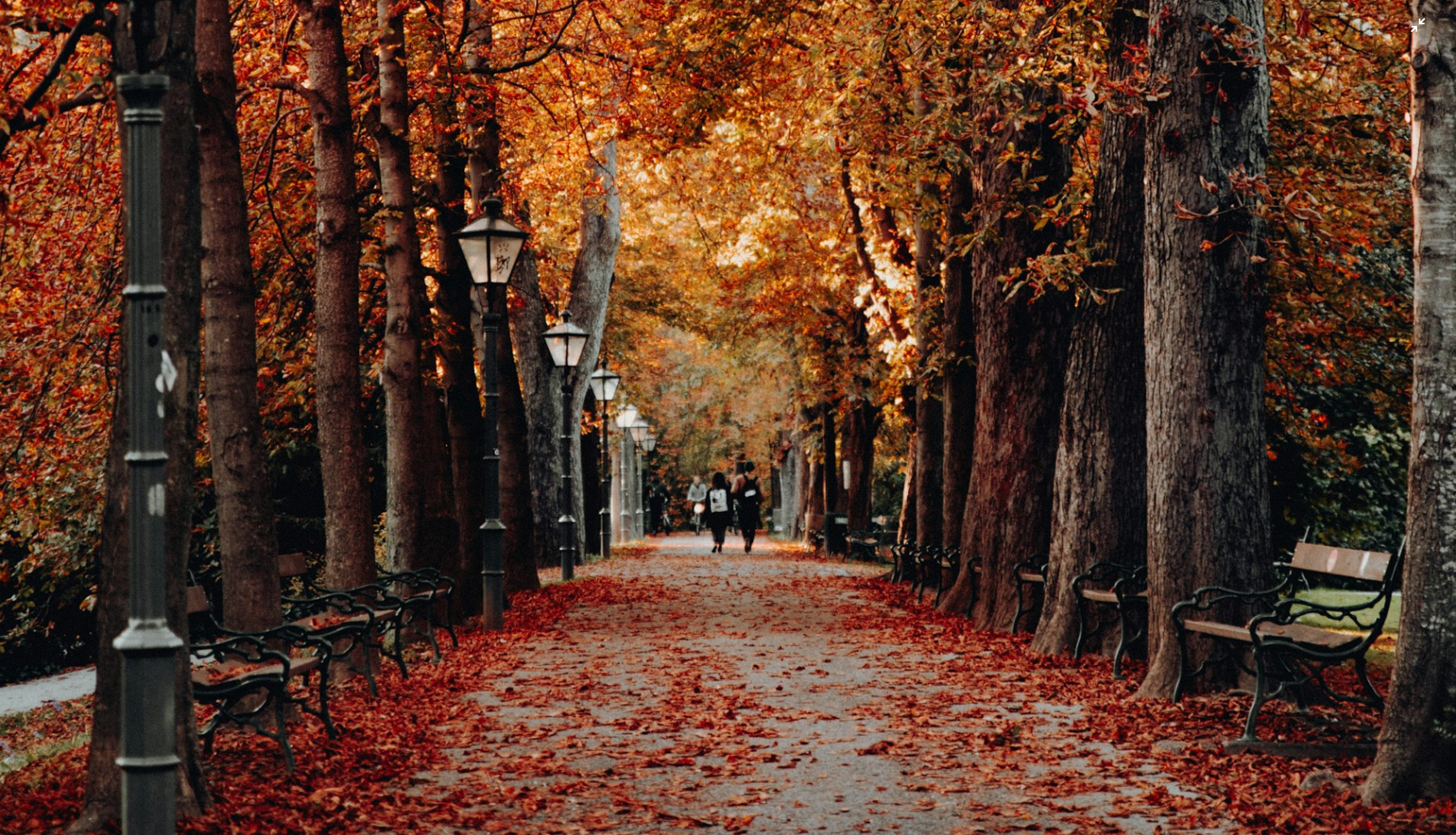
click at [699, 483] on img "Rimpicciolisci questa immagine" at bounding box center [728, 136] width 1458 height 2188
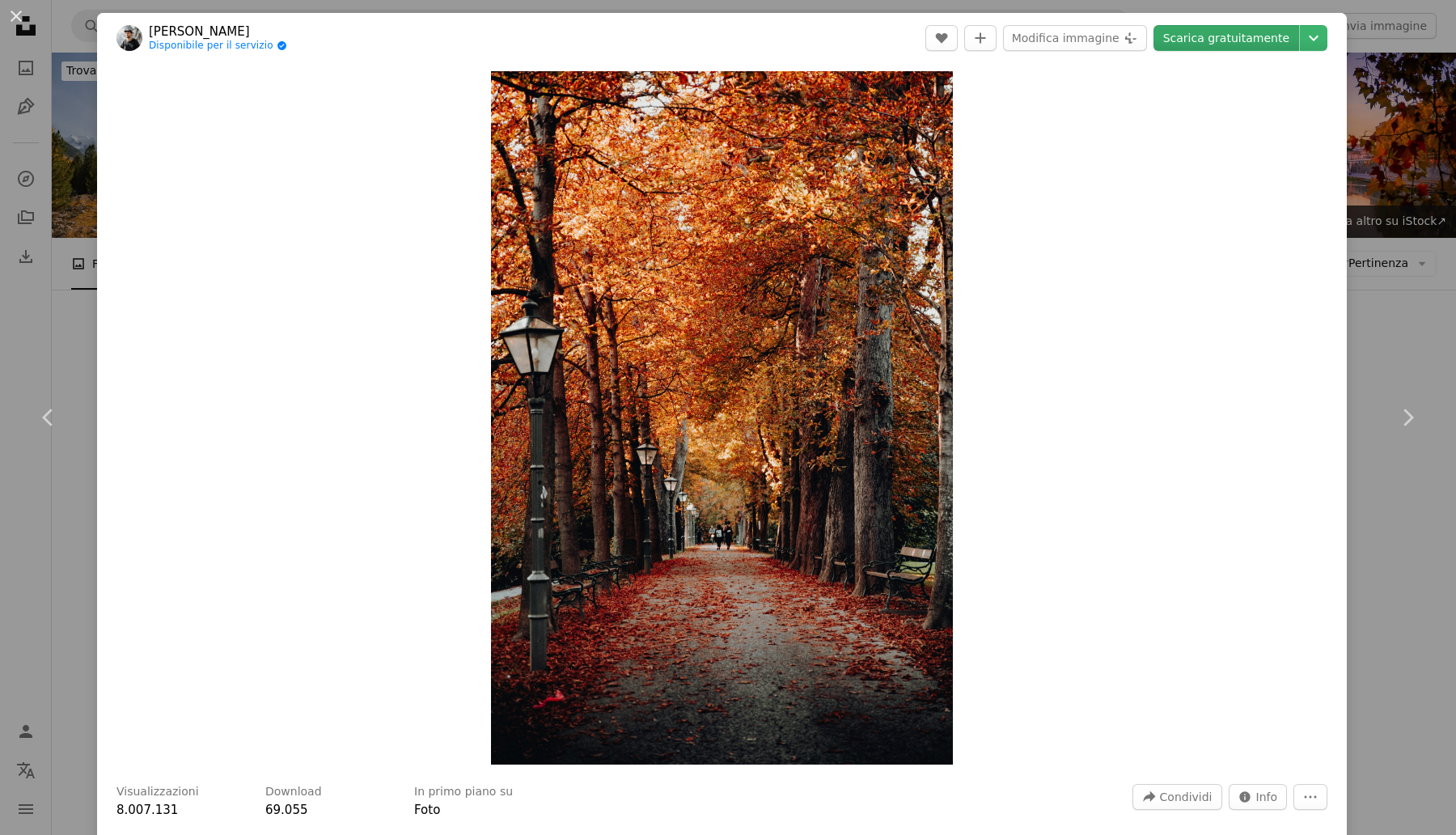
click at [1242, 40] on link "Scarica gratuitamente" at bounding box center [1226, 37] width 146 height 26
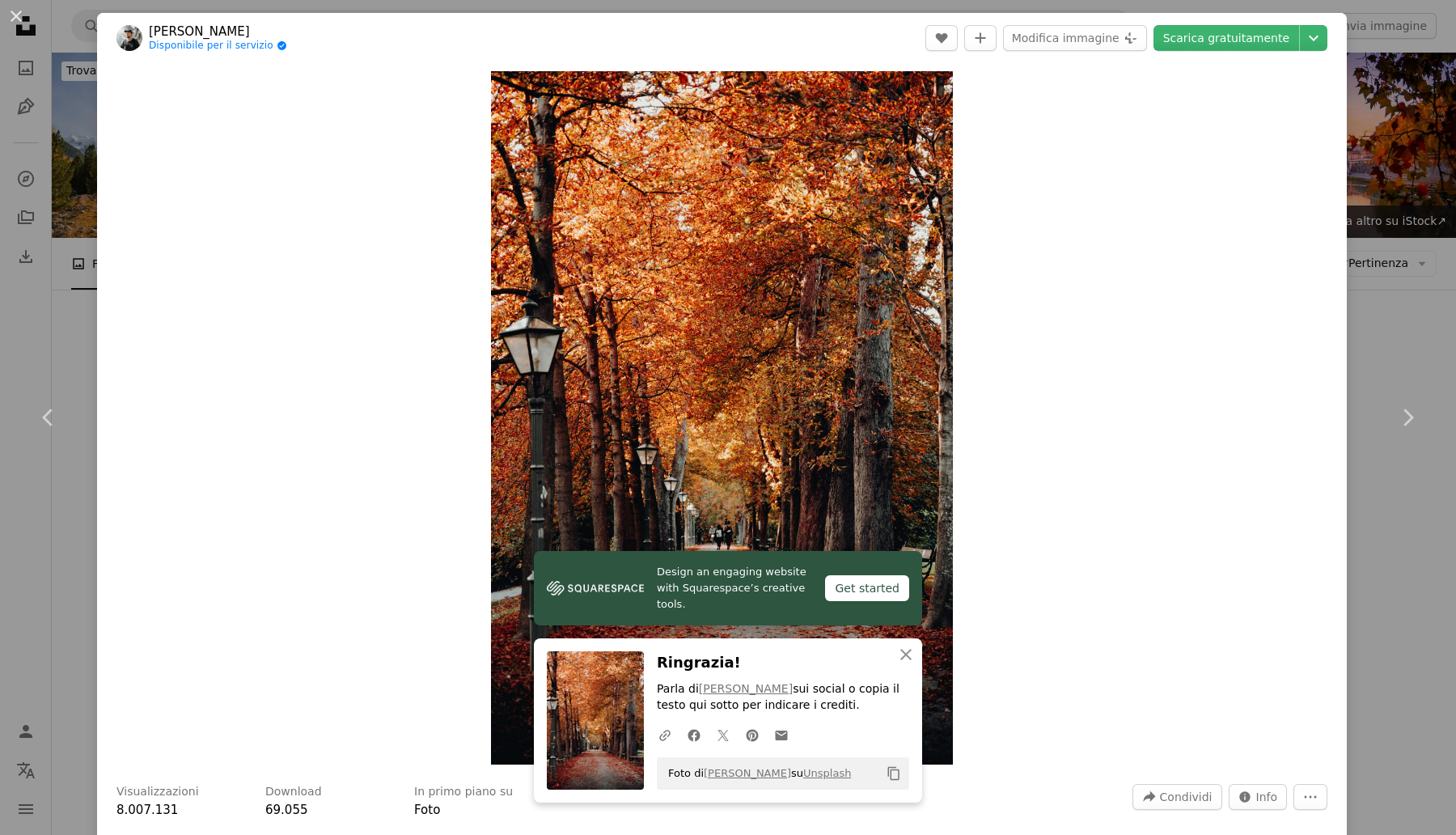
click at [1399, 271] on div "An X shape Chevron left Chevron right [PERSON_NAME] Disponibile per il servizio…" at bounding box center [728, 417] width 1456 height 835
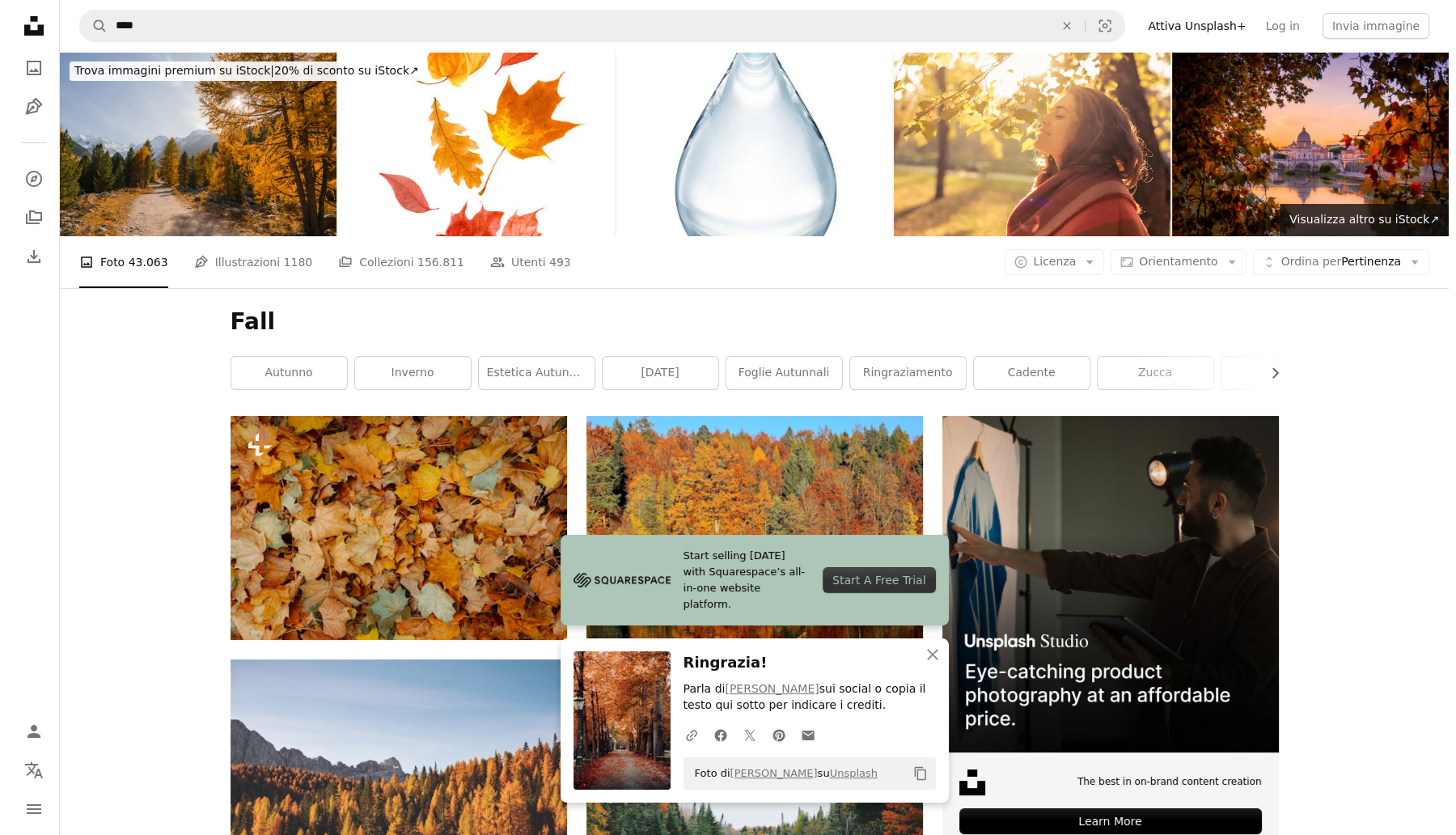
scroll to position [7992, 0]
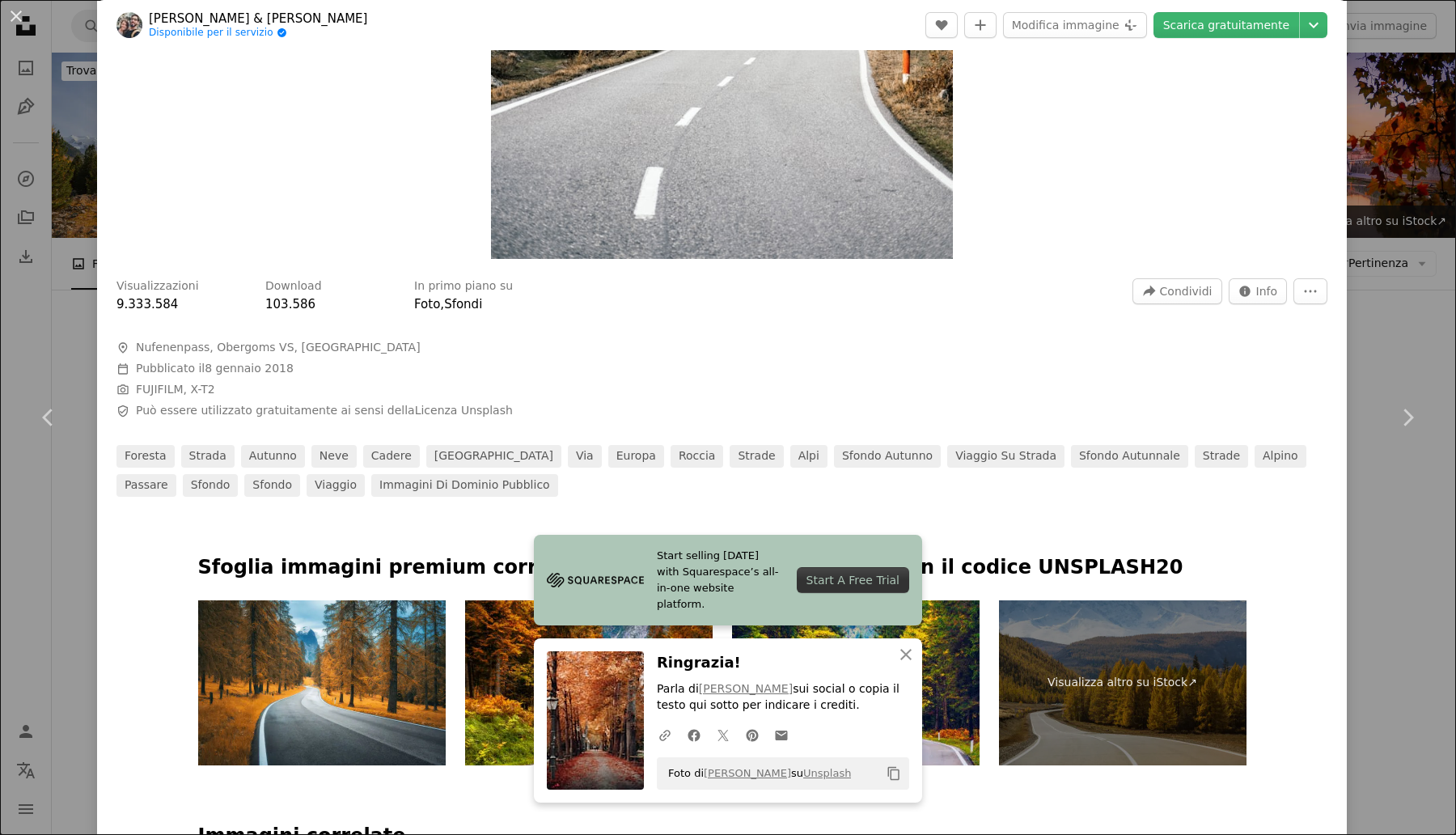
scroll to position [202, 0]
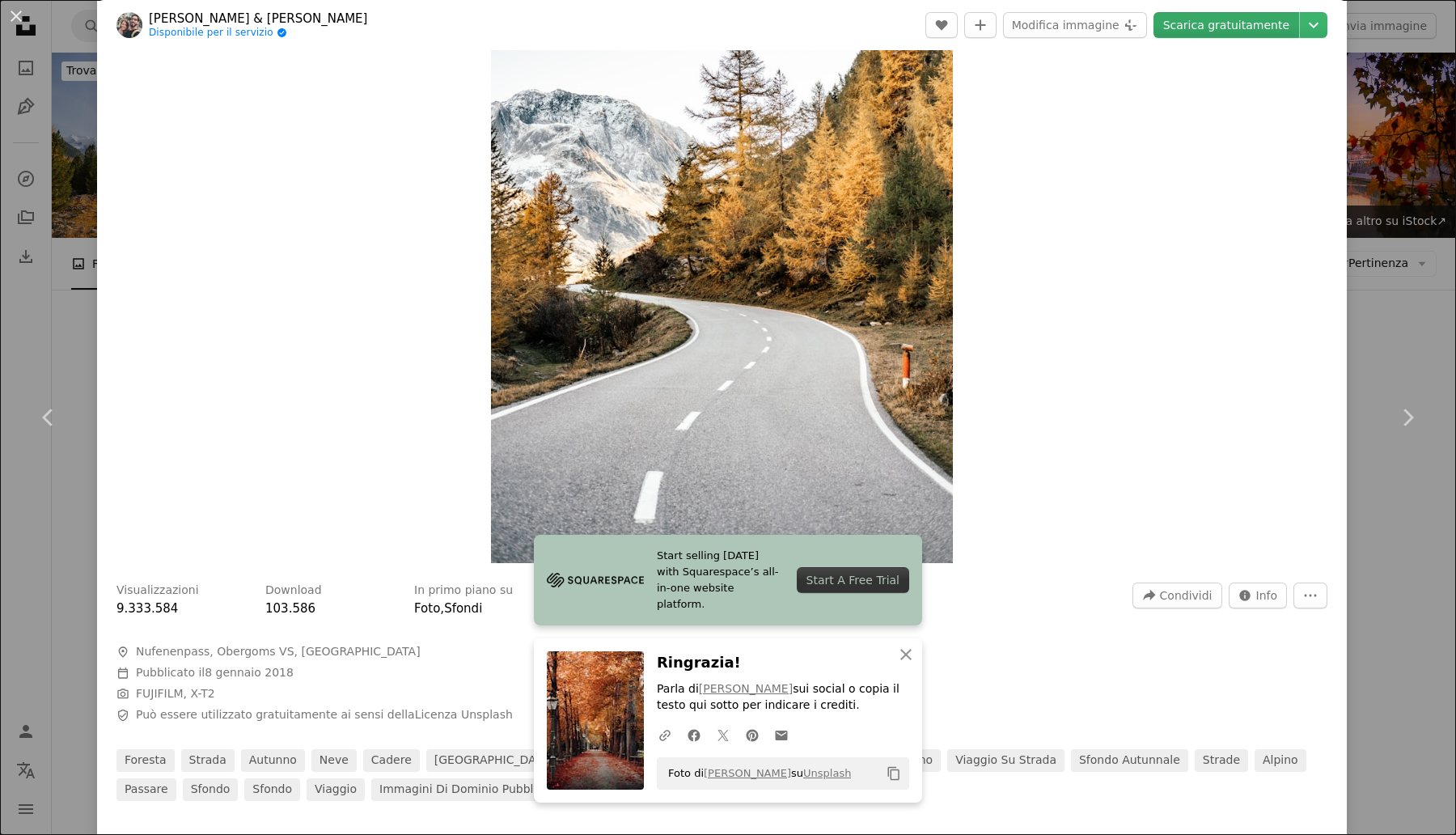
click at [1222, 30] on link "Scarica gratuitamente" at bounding box center [1226, 25] width 146 height 26
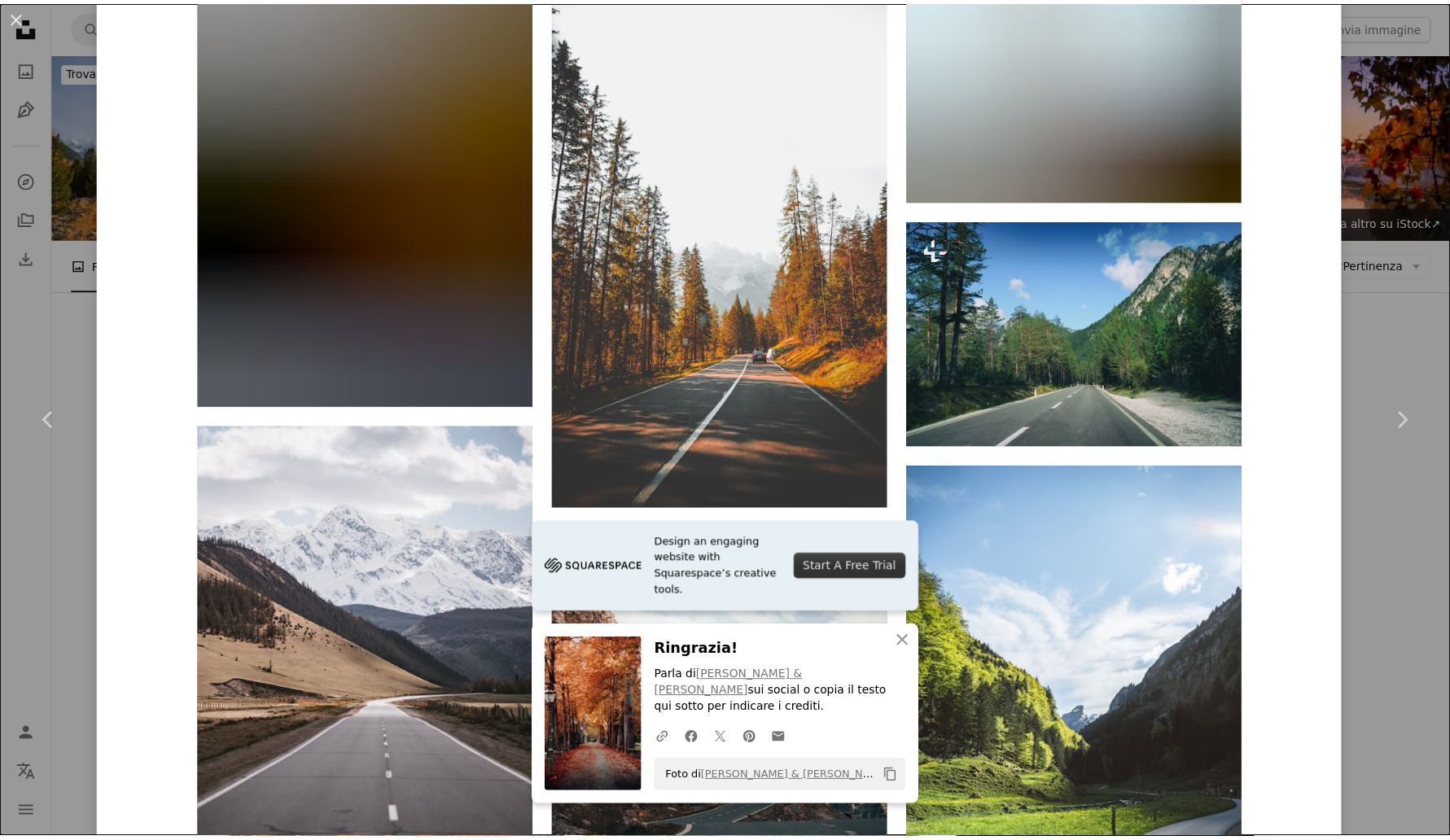
scroll to position [3154, 0]
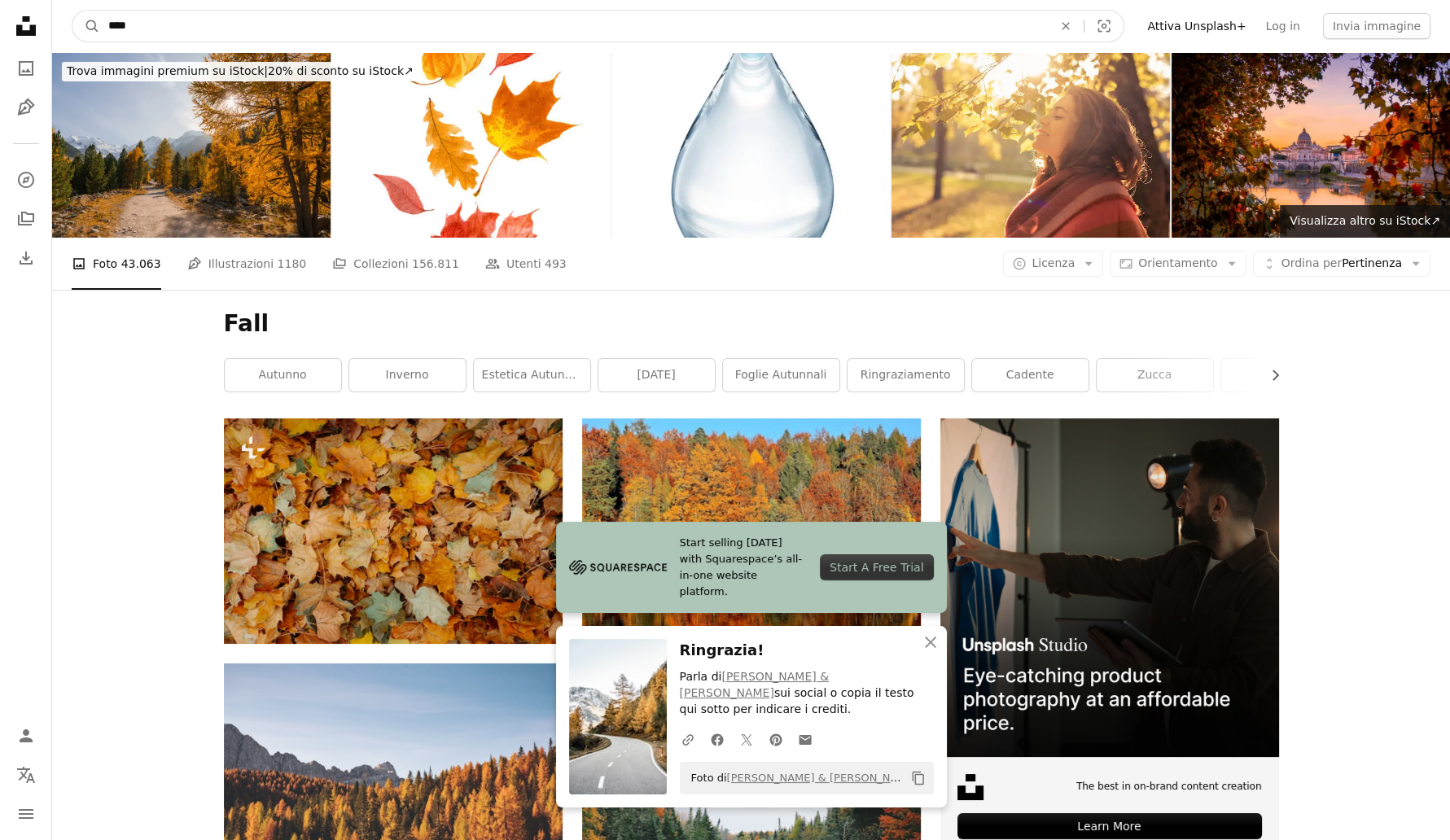
click at [300, 15] on input "****" at bounding box center [574, 26] width 948 height 31
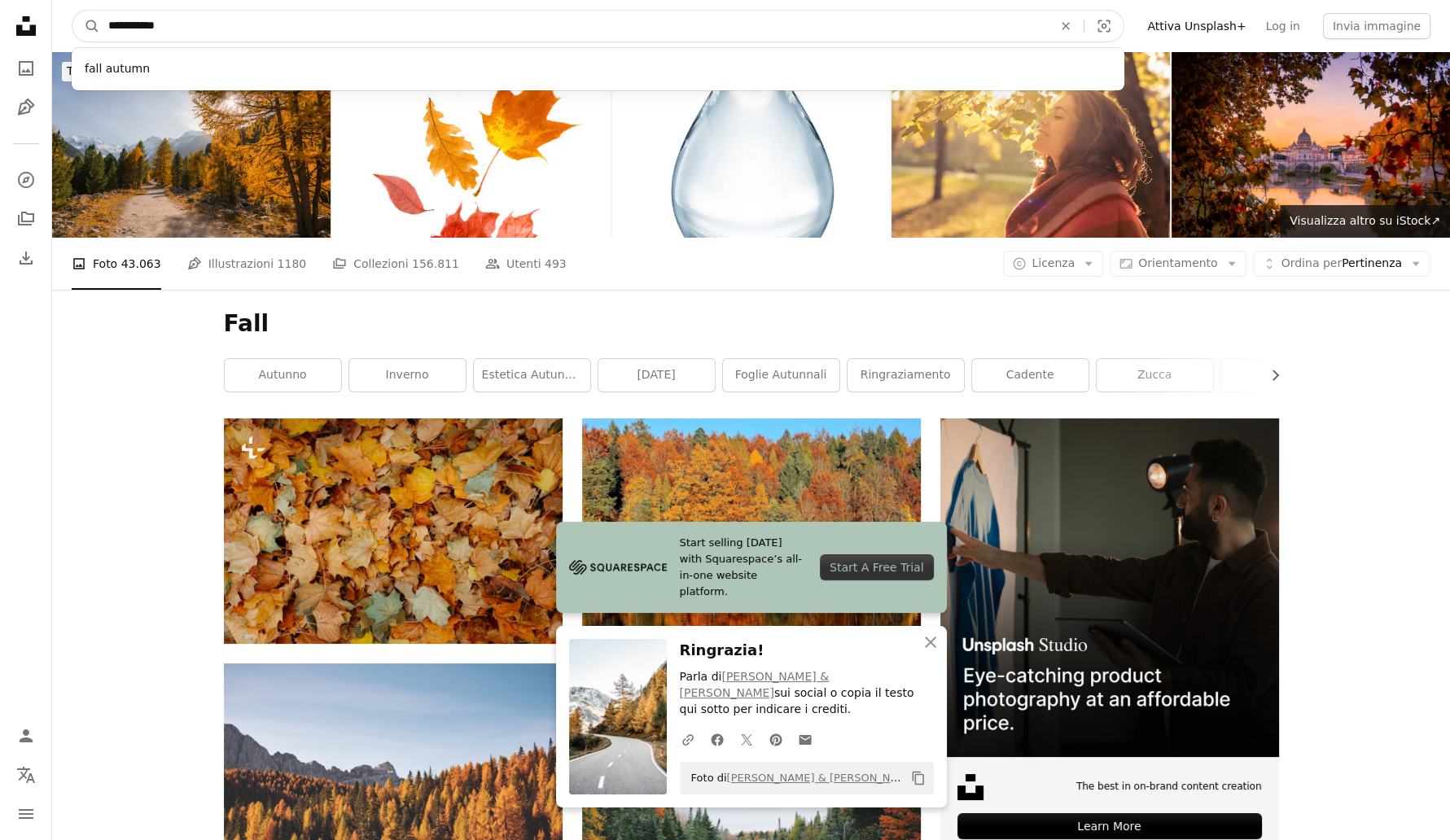
type input "**********"
click at [73, 10] on button "A magnifying glass" at bounding box center [87, 26] width 27 height 31
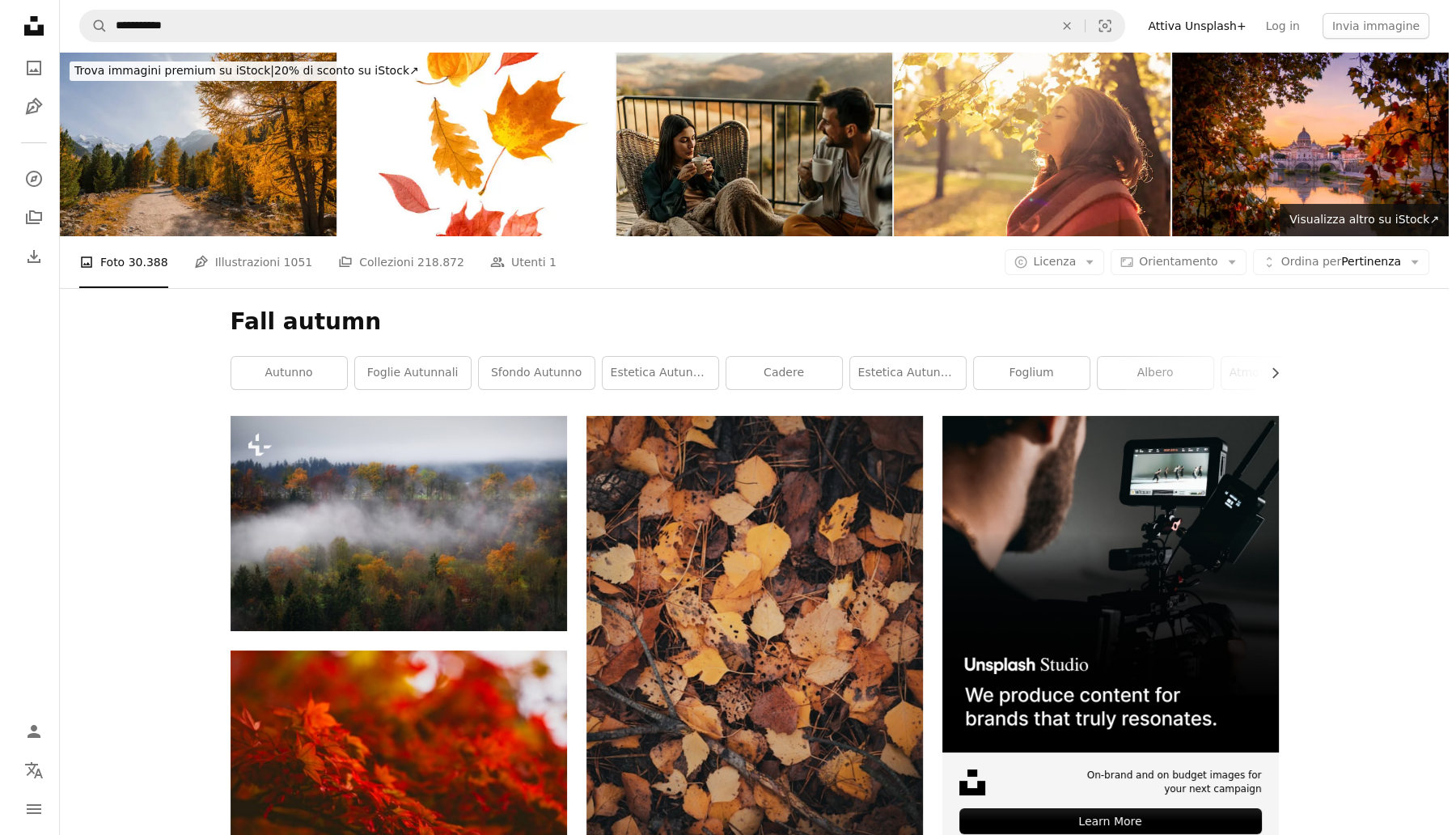
scroll to position [16187, 0]
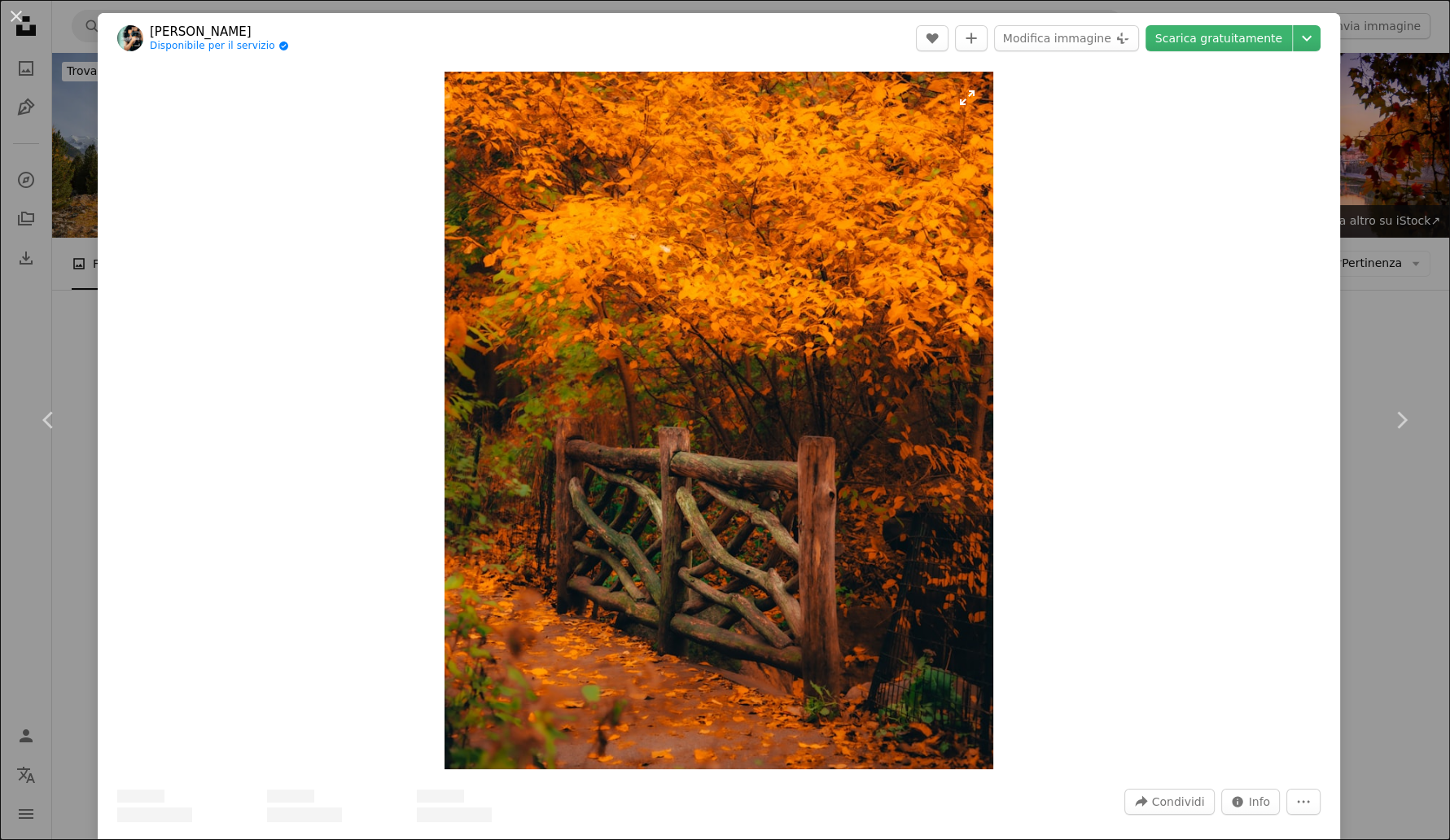
click at [724, 521] on img "Ingrandisci questa immagine" at bounding box center [719, 420] width 548 height 698
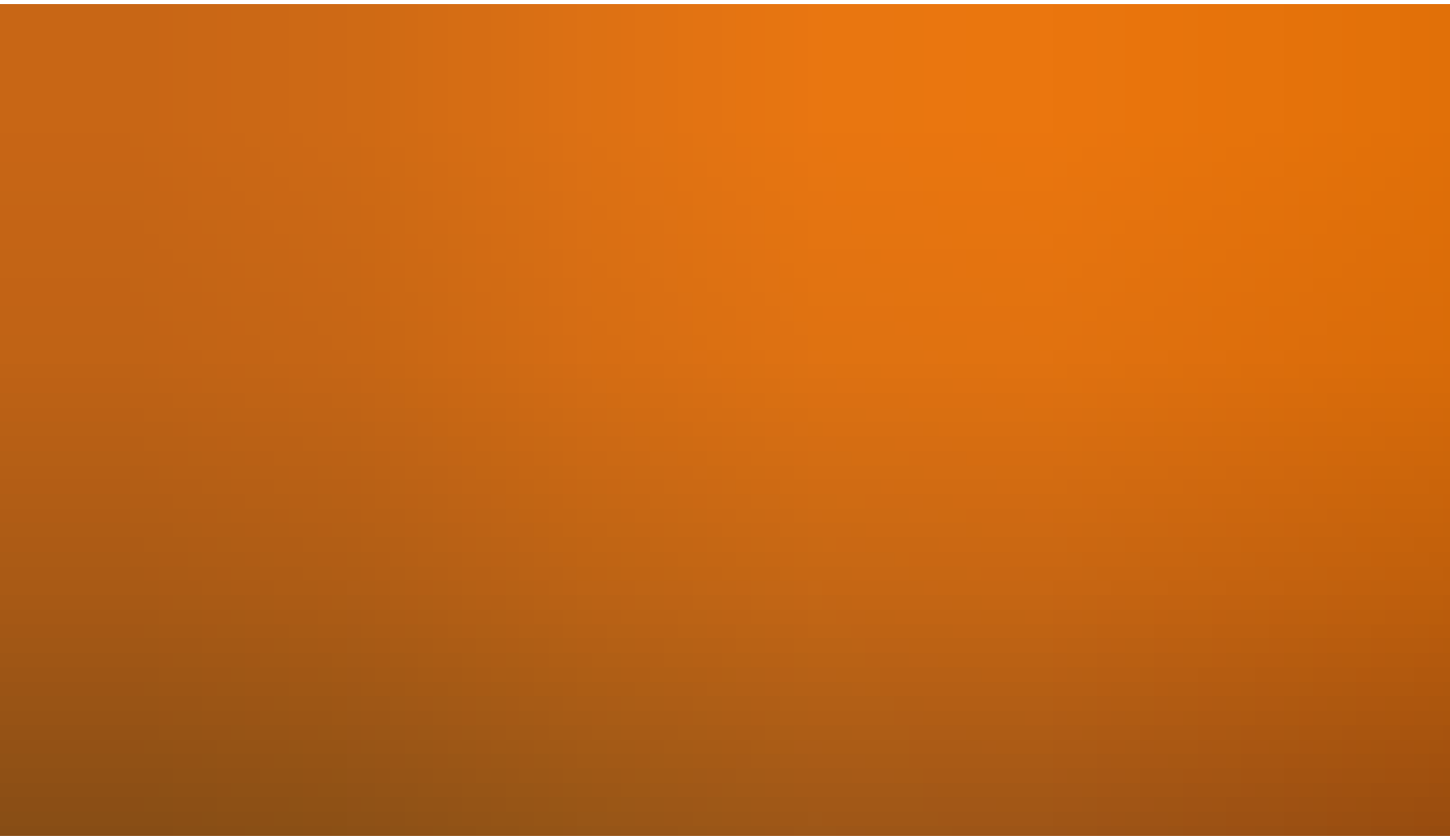
scroll to position [492, 0]
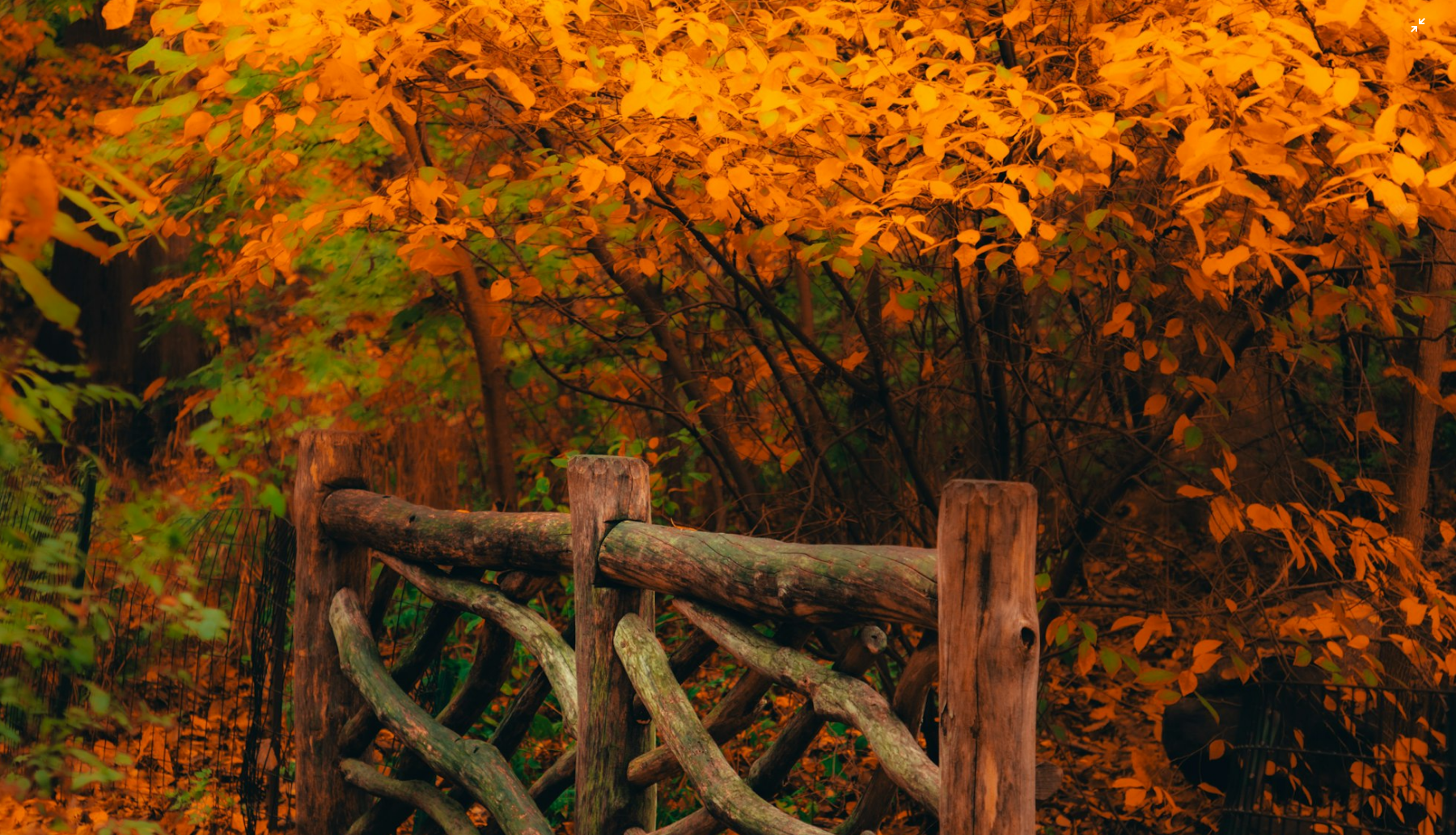
click at [719, 518] on img "Rimpicciolisci questa immagine" at bounding box center [728, 438] width 1458 height 1856
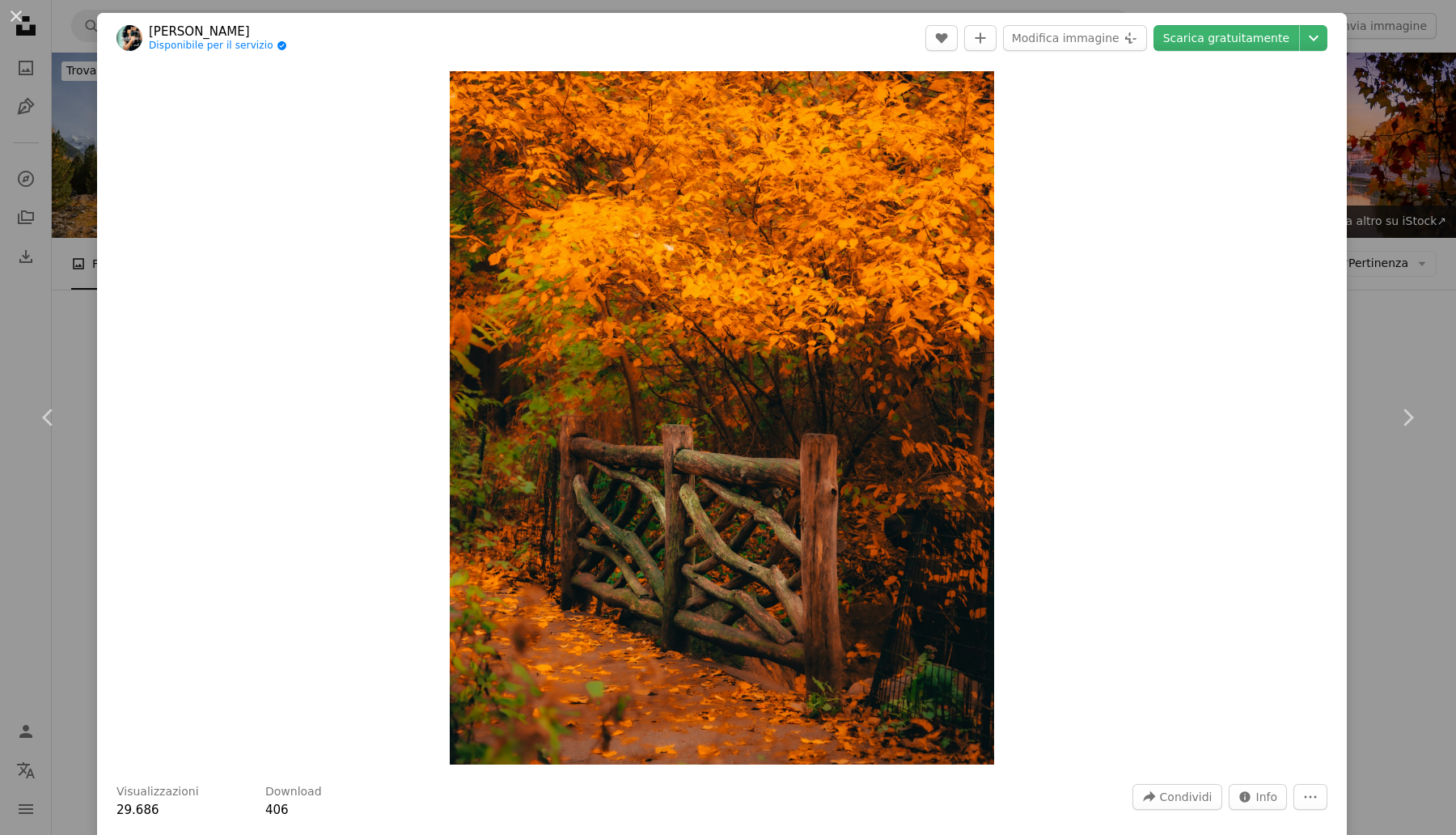
click at [1356, 186] on div "An X shape Chevron left Chevron right [PERSON_NAME] Skeli Disponibile per il se…" at bounding box center [728, 417] width 1456 height 835
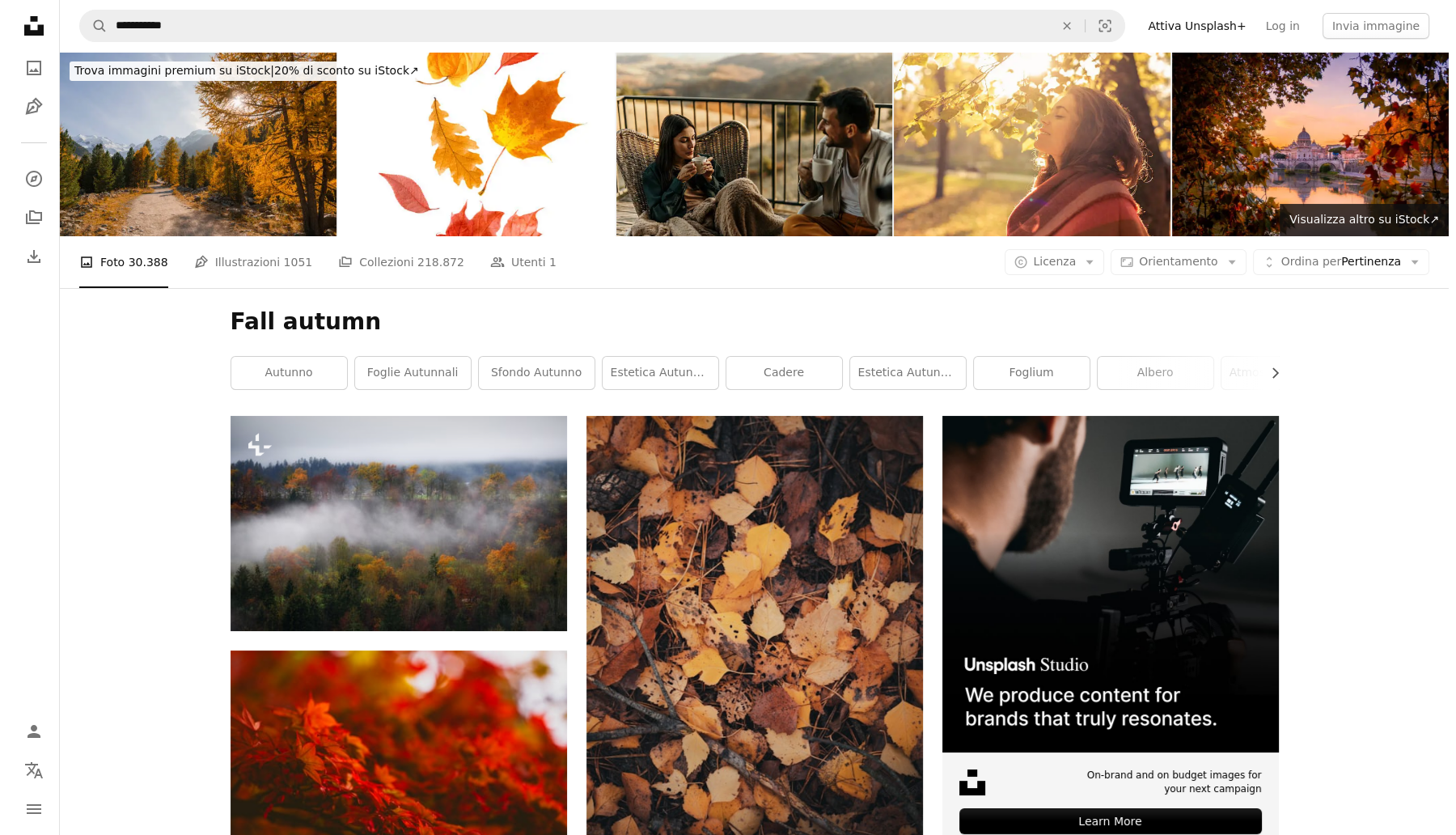
scroll to position [17198, 0]
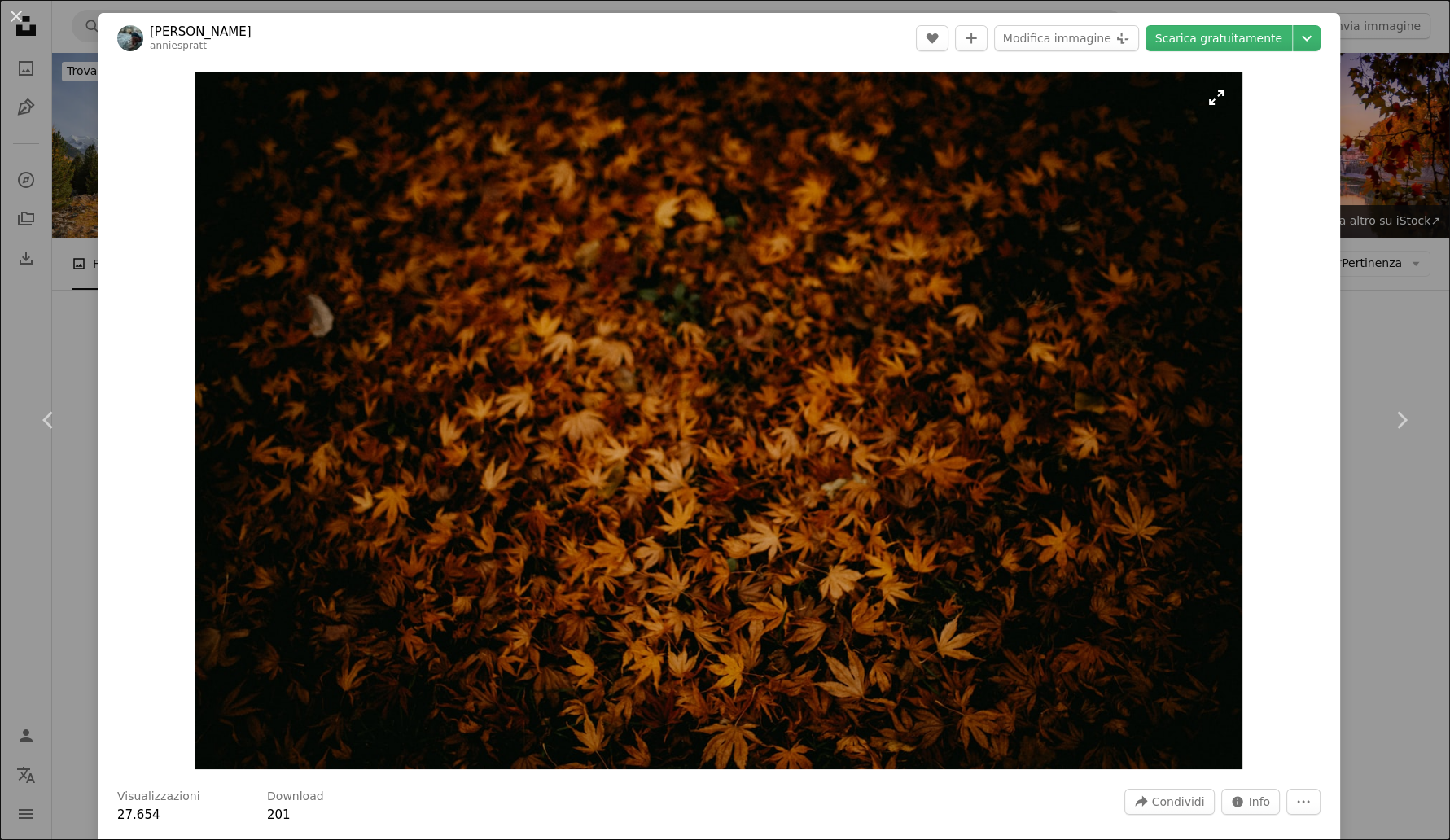
click at [700, 505] on img "Ingrandisci questa immagine" at bounding box center [719, 420] width 1047 height 698
